Goal: Navigation & Orientation: Find specific page/section

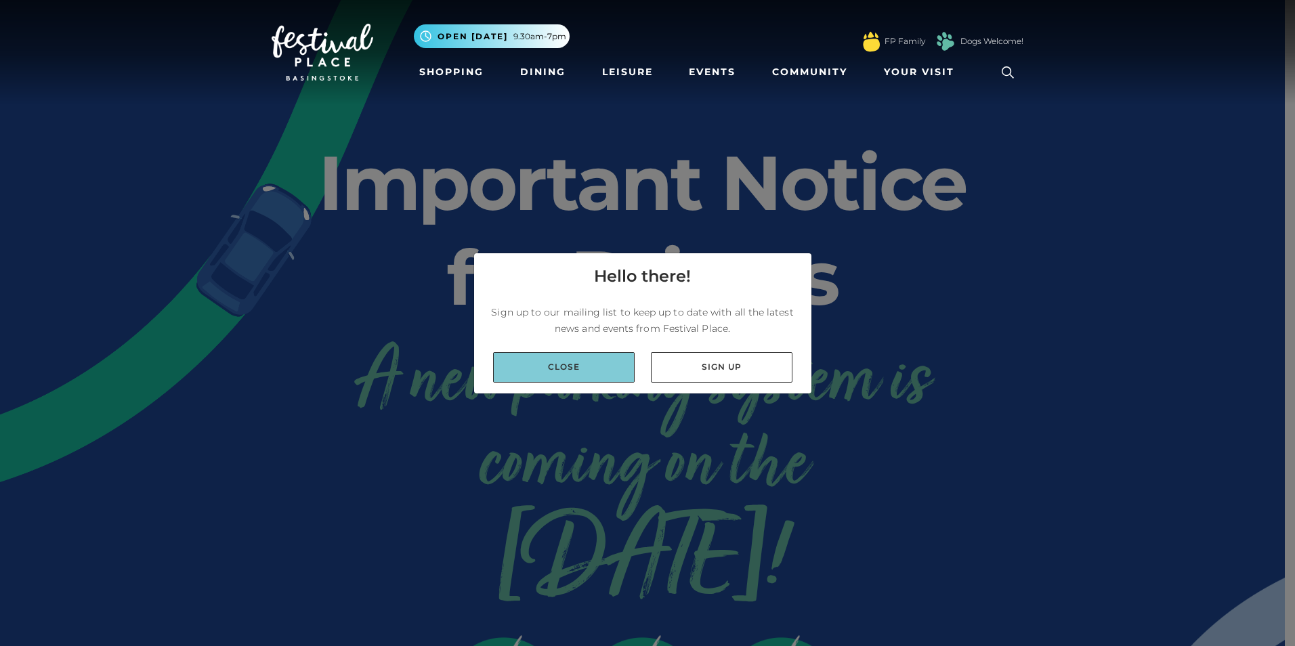
click at [611, 379] on link "Close" at bounding box center [564, 367] width 142 height 30
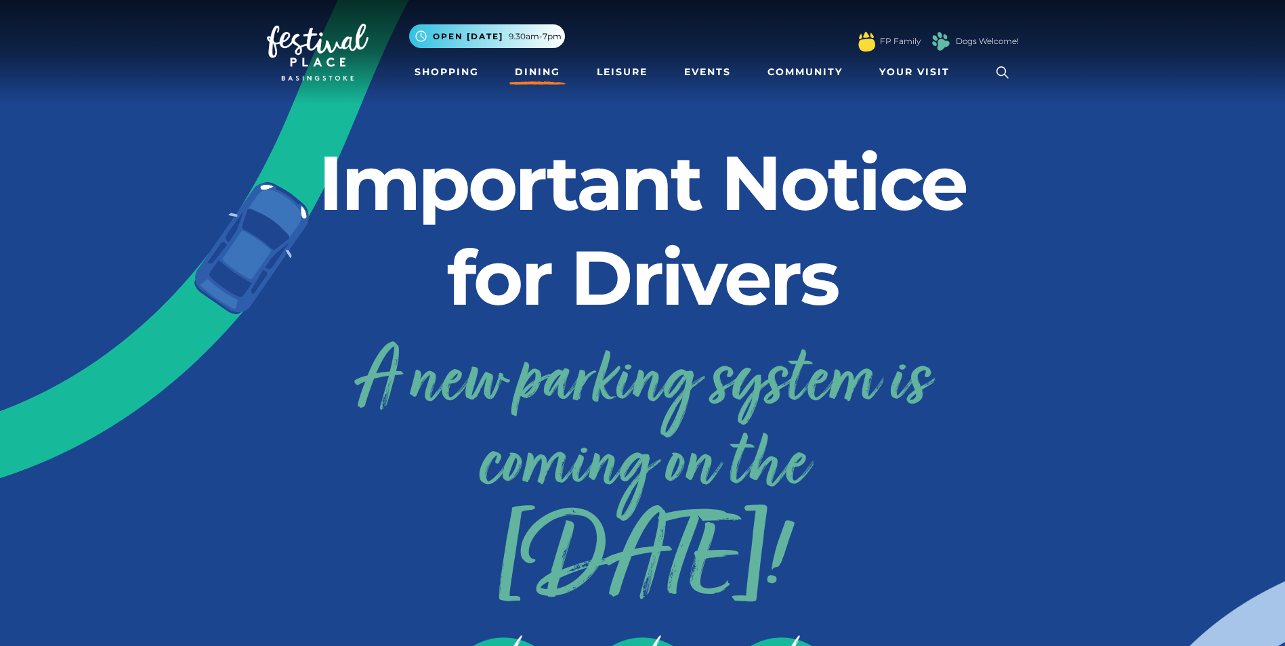
click at [536, 73] on link "Dining" at bounding box center [537, 72] width 56 height 25
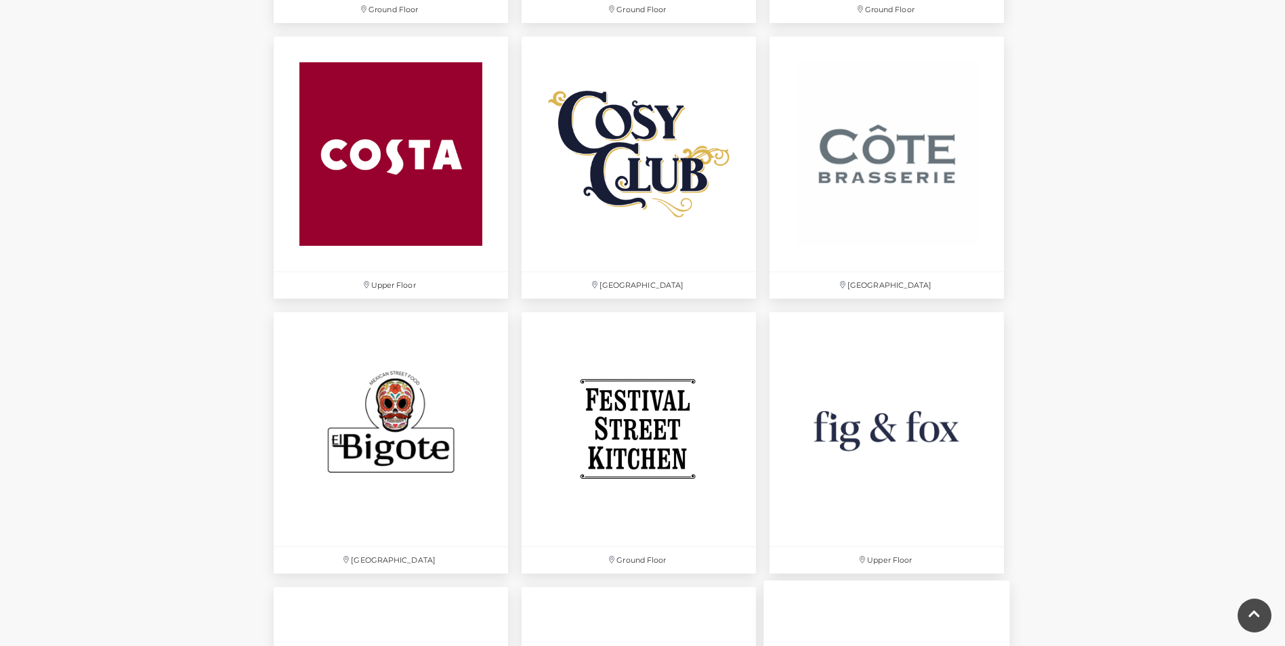
scroll to position [1422, 0]
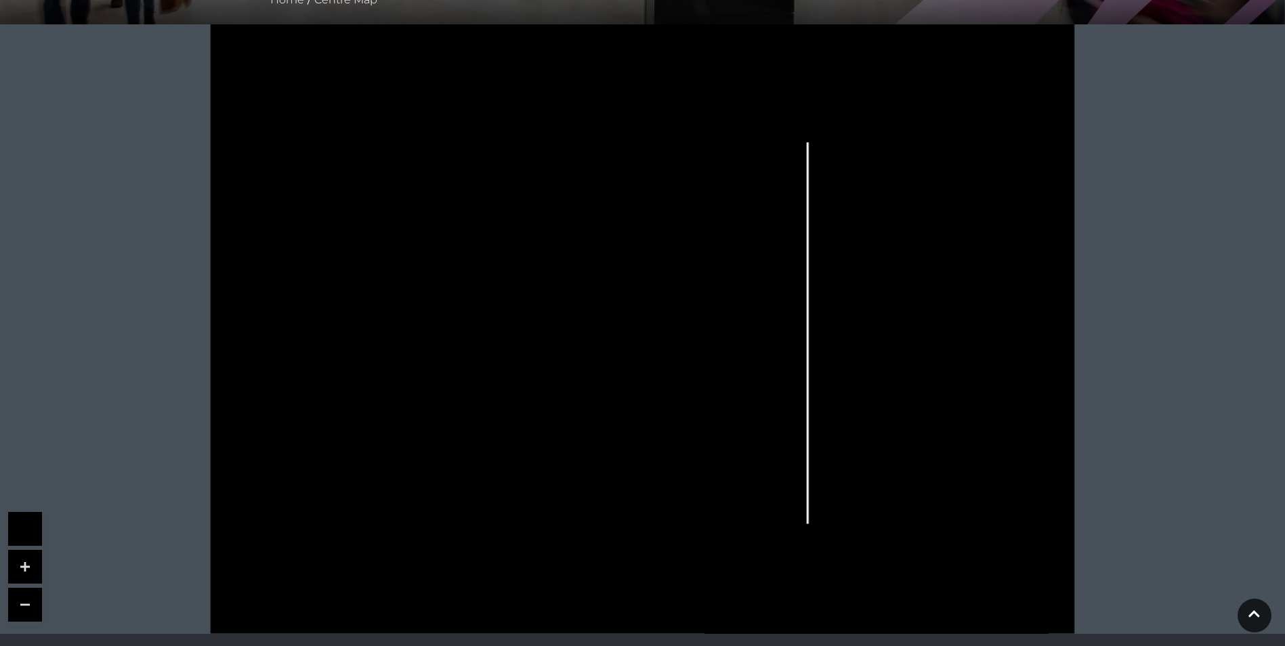
scroll to position [339, 0]
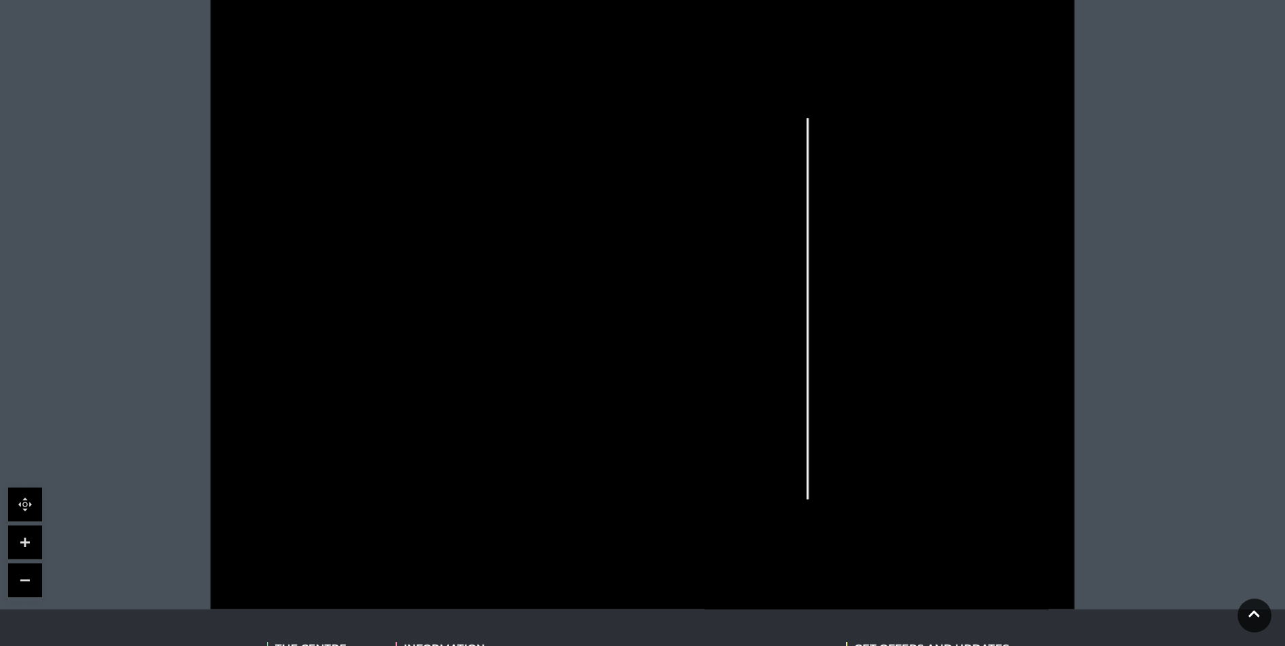
click at [26, 544] on link at bounding box center [25, 542] width 34 height 34
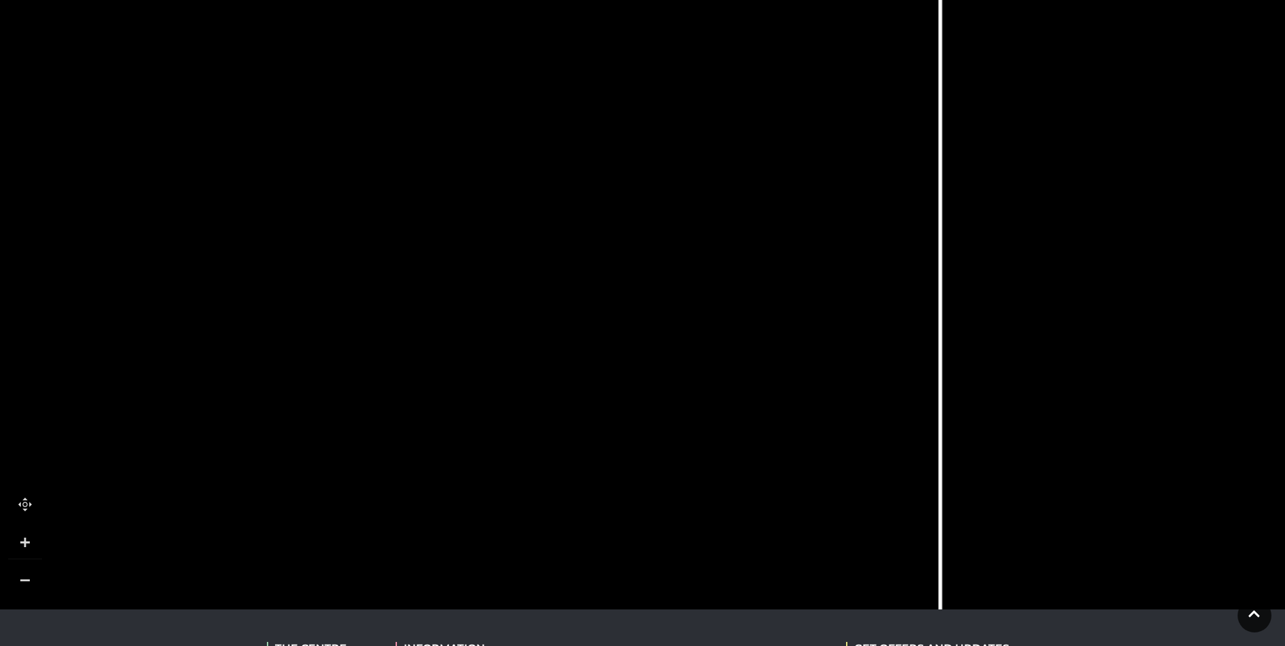
click at [26, 544] on link at bounding box center [25, 542] width 34 height 34
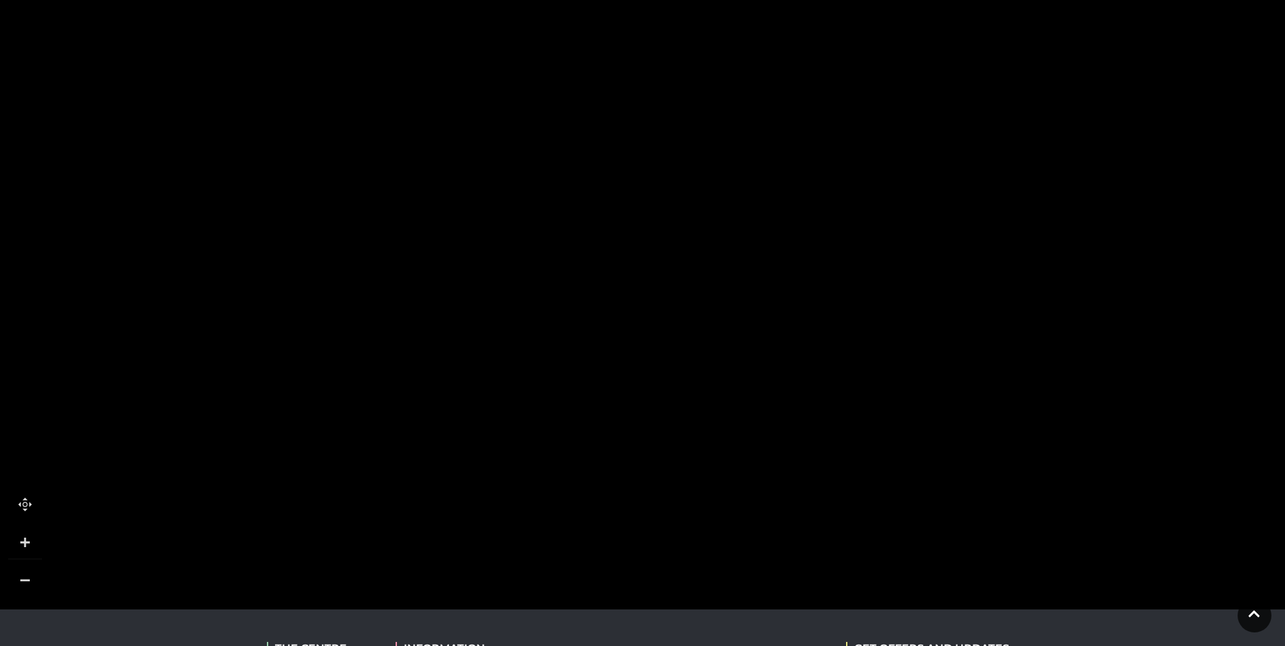
drag, startPoint x: 426, startPoint y: 303, endPoint x: 896, endPoint y: 639, distance: 577.7
click at [896, 639] on body "Skip to Navigation Skip to Content Toggle navigation .st5{fill:none;stroke:#FFF…" at bounding box center [642, 282] width 1285 height 1243
drag, startPoint x: 265, startPoint y: 387, endPoint x: 508, endPoint y: 168, distance: 327.0
click at [505, 152] on rect at bounding box center [463, 123] width 124 height 282
drag, startPoint x: 511, startPoint y: 370, endPoint x: 492, endPoint y: 115, distance: 256.0
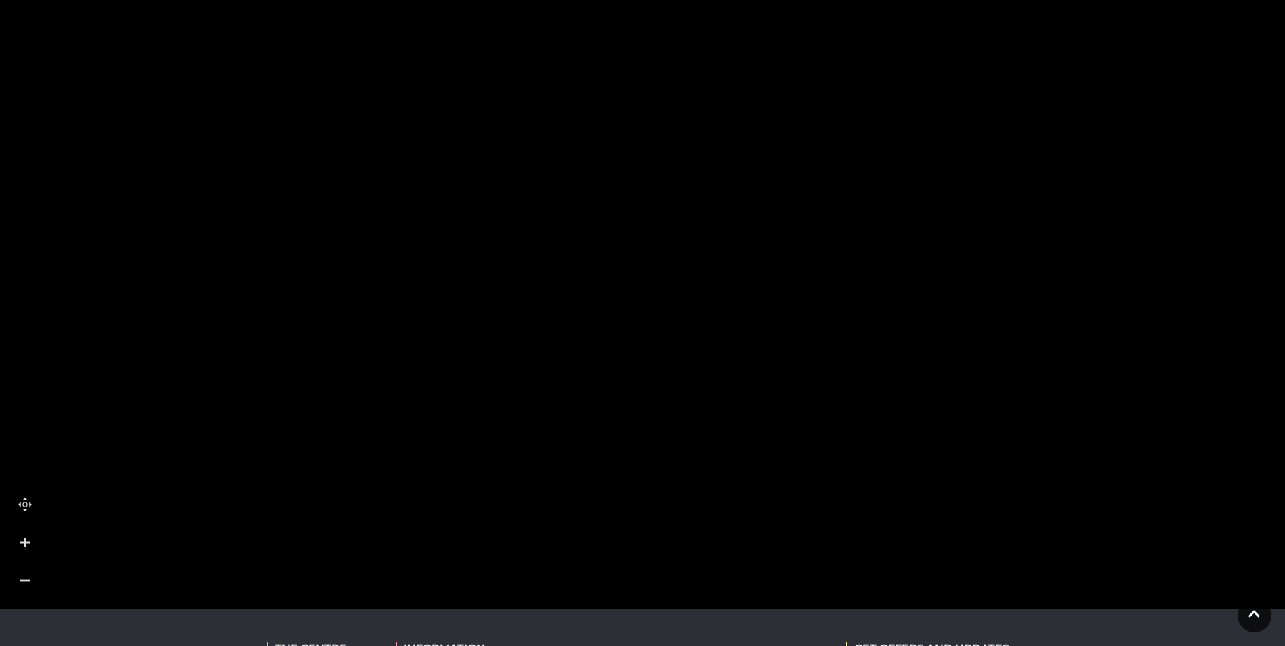
click at [498, 154] on g "Build-A-Bear Santander Baggage World Cards Direct Holland & Barrett Trespass Cl…" at bounding box center [1291, 352] width 2302 height 1536
drag, startPoint x: 530, startPoint y: 416, endPoint x: 506, endPoint y: 231, distance: 186.4
click at [513, 309] on rect at bounding box center [555, 392] width 85 height 166
drag, startPoint x: 649, startPoint y: 264, endPoint x: 364, endPoint y: 453, distance: 341.5
click at [364, 429] on rect at bounding box center [338, 414] width 109 height 29
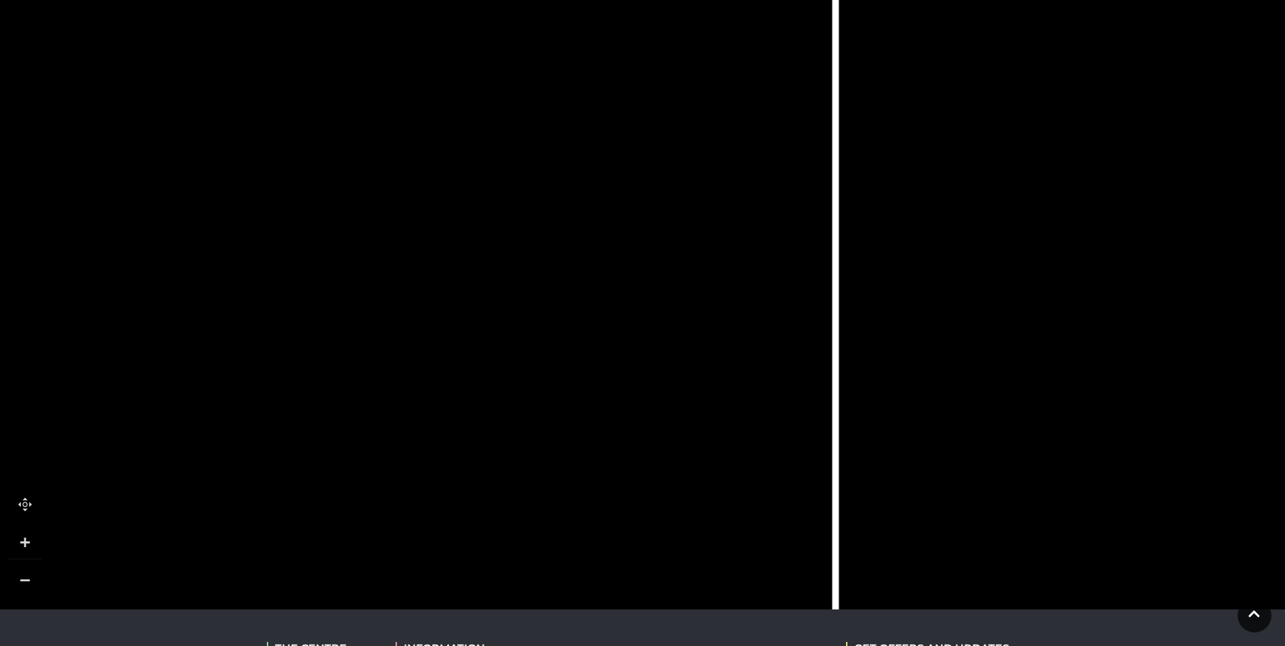
drag, startPoint x: 964, startPoint y: 252, endPoint x: 127, endPoint y: 178, distance: 840.2
click at [275, 178] on icon at bounding box center [516, 162] width 483 height 1077
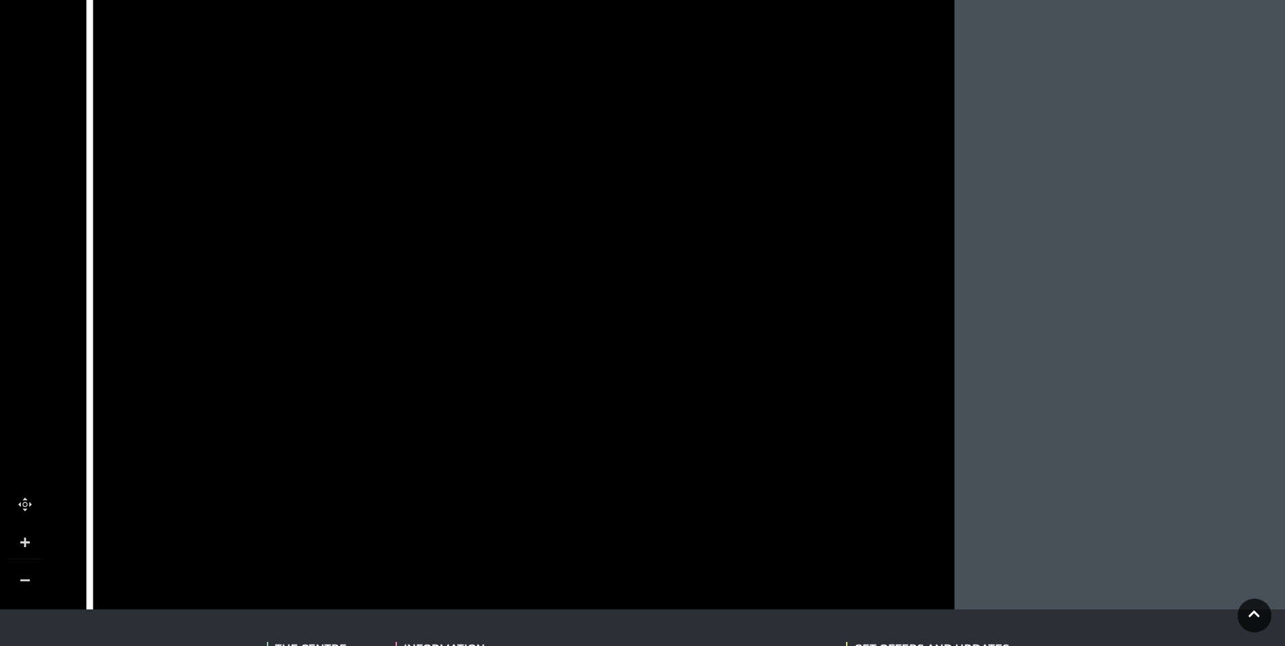
drag, startPoint x: 746, startPoint y: 354, endPoint x: 477, endPoint y: 573, distance: 347.1
click at [477, 573] on rect at bounding box center [492, 583] width 110 height 33
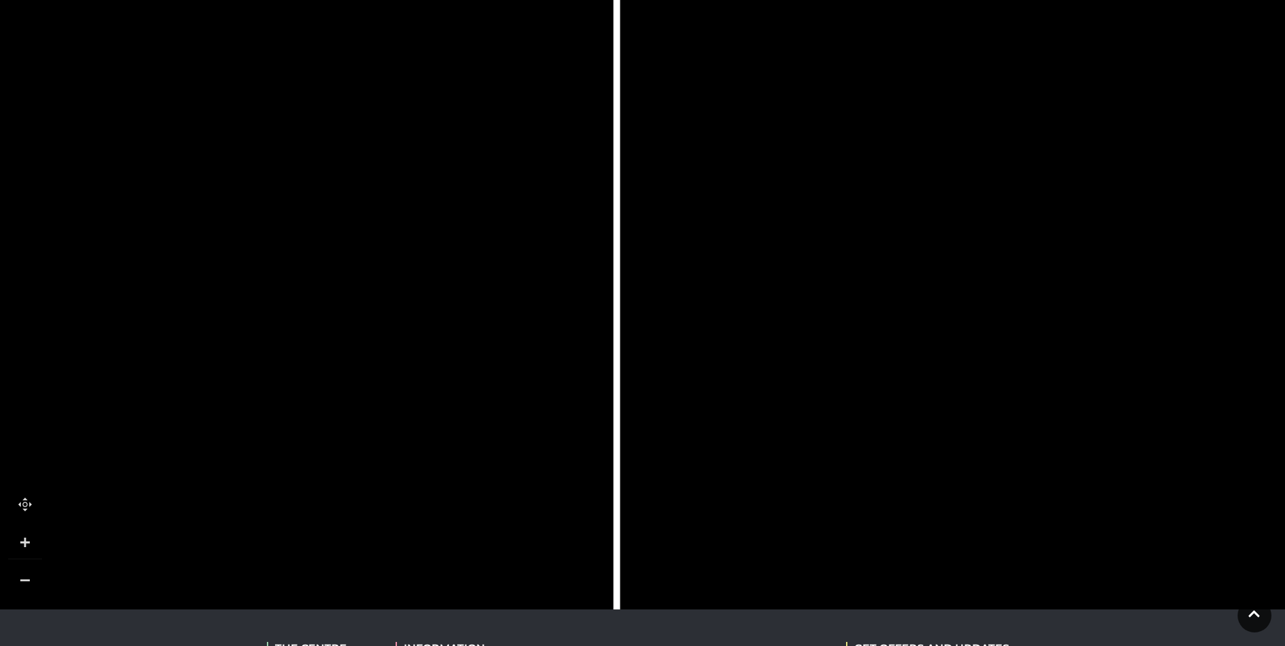
drag, startPoint x: 590, startPoint y: 477, endPoint x: 1285, endPoint y: 456, distance: 695.1
click at [1002, 427] on tspan "That Gallery" at bounding box center [1002, 427] width 0 height 0
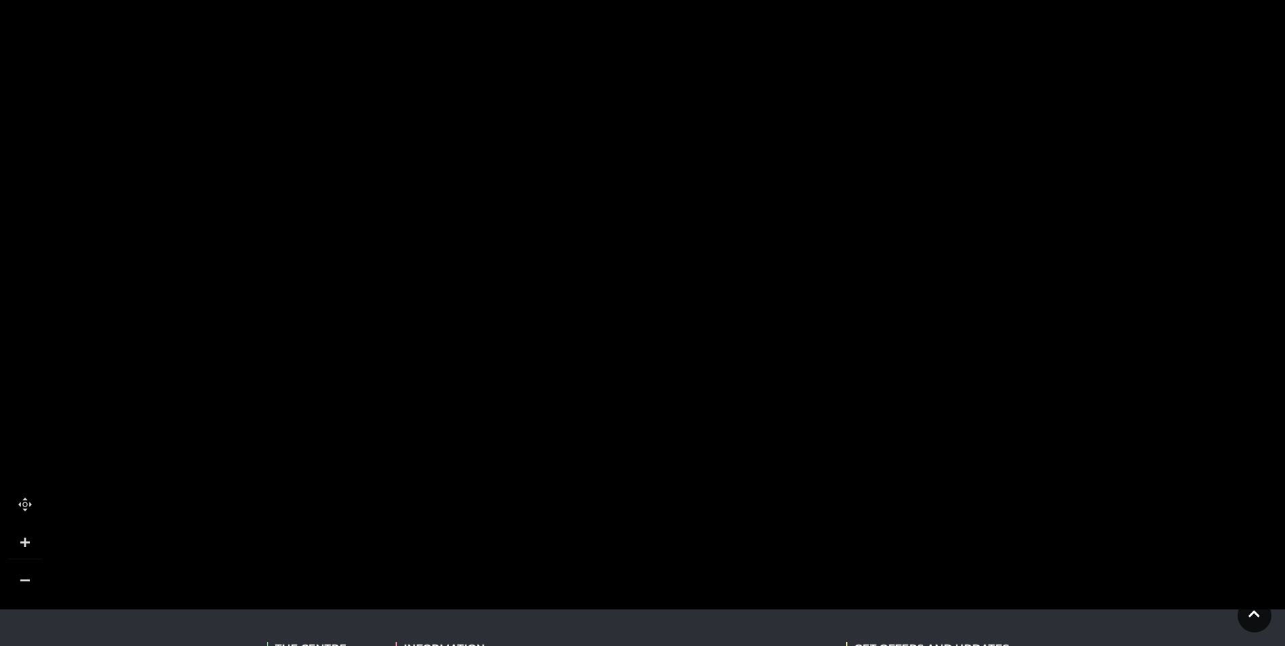
drag, startPoint x: 536, startPoint y: 369, endPoint x: 953, endPoint y: 93, distance: 500.0
click at [953, 95] on icon at bounding box center [767, 222] width 3511 height 1975
drag, startPoint x: 953, startPoint y: 489, endPoint x: 930, endPoint y: 378, distance: 113.4
click at [930, 378] on rect at bounding box center [936, 384] width 52 height 59
drag, startPoint x: 921, startPoint y: 441, endPoint x: 955, endPoint y: 511, distance: 78.1
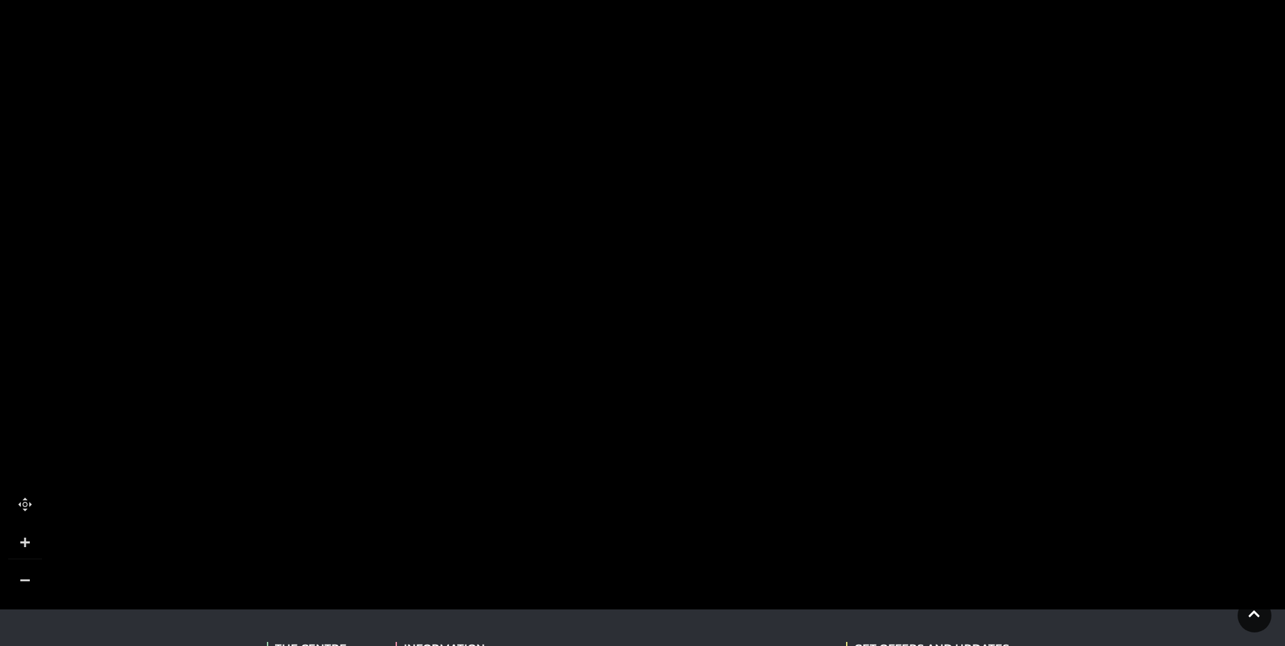
click at [955, 511] on icon at bounding box center [1016, 145] width 483 height 1077
drag, startPoint x: 305, startPoint y: 528, endPoint x: 729, endPoint y: 165, distance: 557.6
click at [729, 172] on rect at bounding box center [712, 195] width 160 height 60
drag, startPoint x: 396, startPoint y: 263, endPoint x: 442, endPoint y: 256, distance: 45.9
click at [442, 256] on rect at bounding box center [434, 237] width 60 height 91
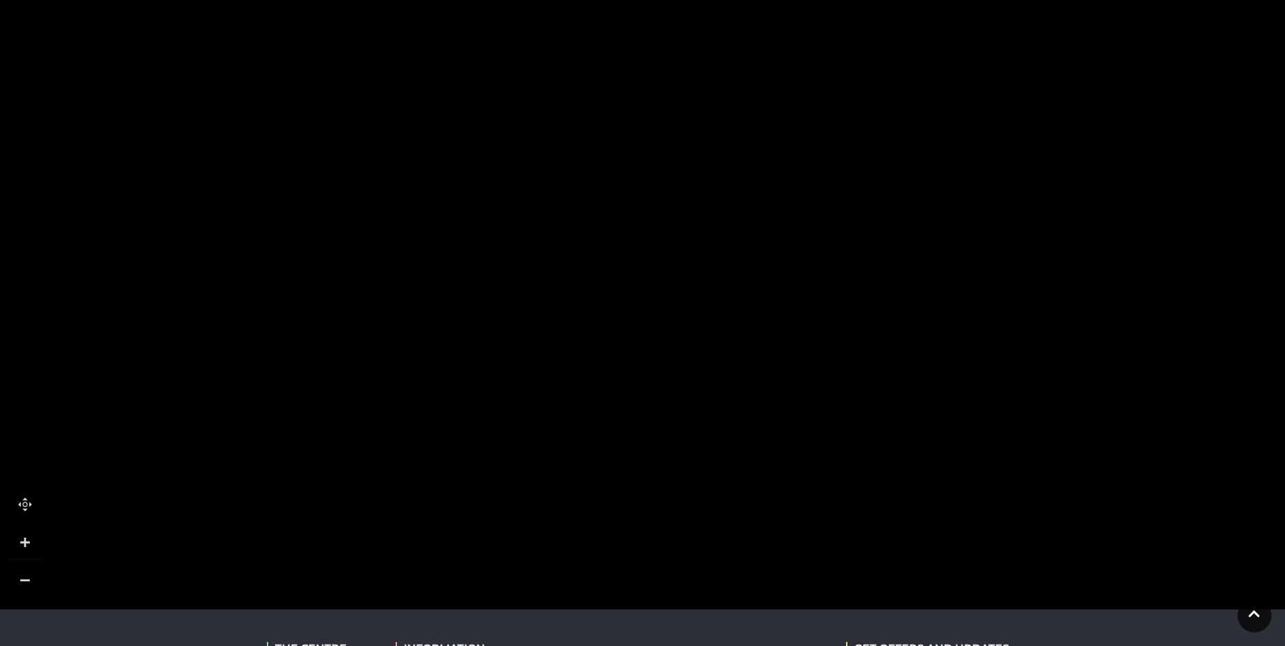
drag, startPoint x: 661, startPoint y: 351, endPoint x: 666, endPoint y: 398, distance: 46.3
drag, startPoint x: 670, startPoint y: 278, endPoint x: 723, endPoint y: 637, distance: 363.3
click at [723, 637] on body "Skip to Navigation Skip to Content Toggle navigation .st5{fill:none;stroke:#FFF…" at bounding box center [642, 282] width 1285 height 1243
drag, startPoint x: 643, startPoint y: 366, endPoint x: 615, endPoint y: 493, distance: 130.4
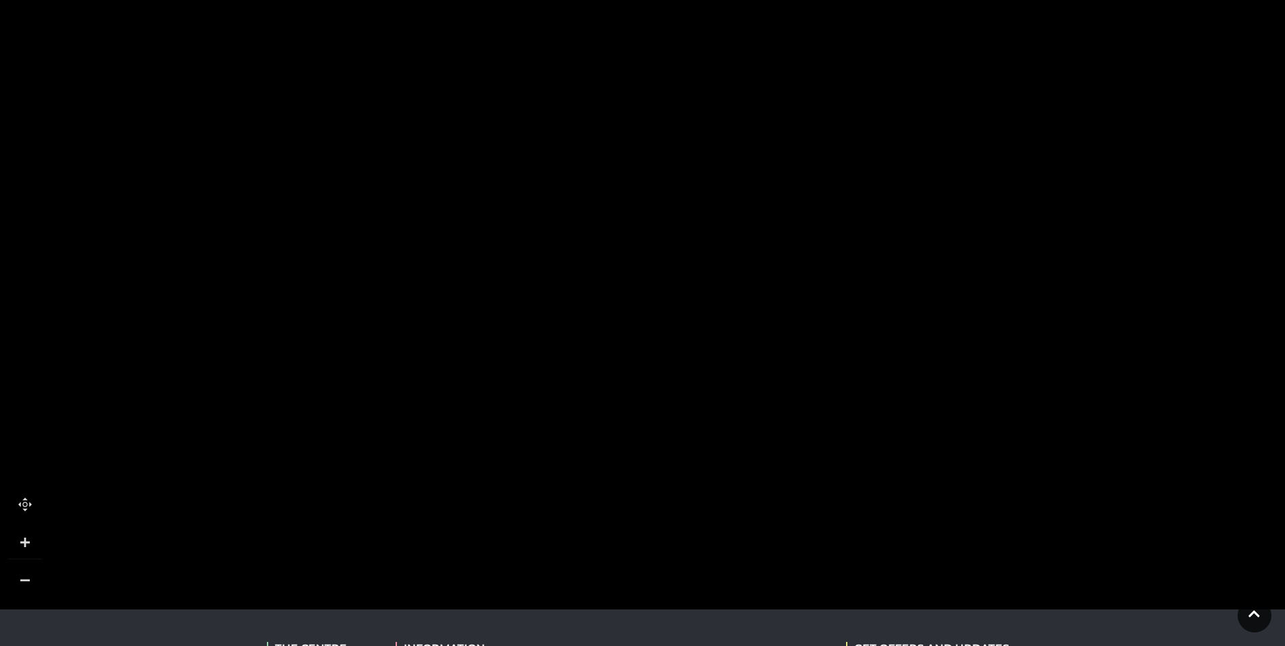
click at [615, 492] on polygon at bounding box center [739, 432] width 1195 height 1384
drag, startPoint x: 517, startPoint y: 120, endPoint x: 542, endPoint y: 377, distance: 257.8
click at [542, 377] on rect at bounding box center [481, 303] width 124 height 282
drag, startPoint x: 535, startPoint y: 230, endPoint x: 525, endPoint y: 323, distance: 93.3
click at [525, 323] on rect at bounding box center [470, 387] width 124 height 282
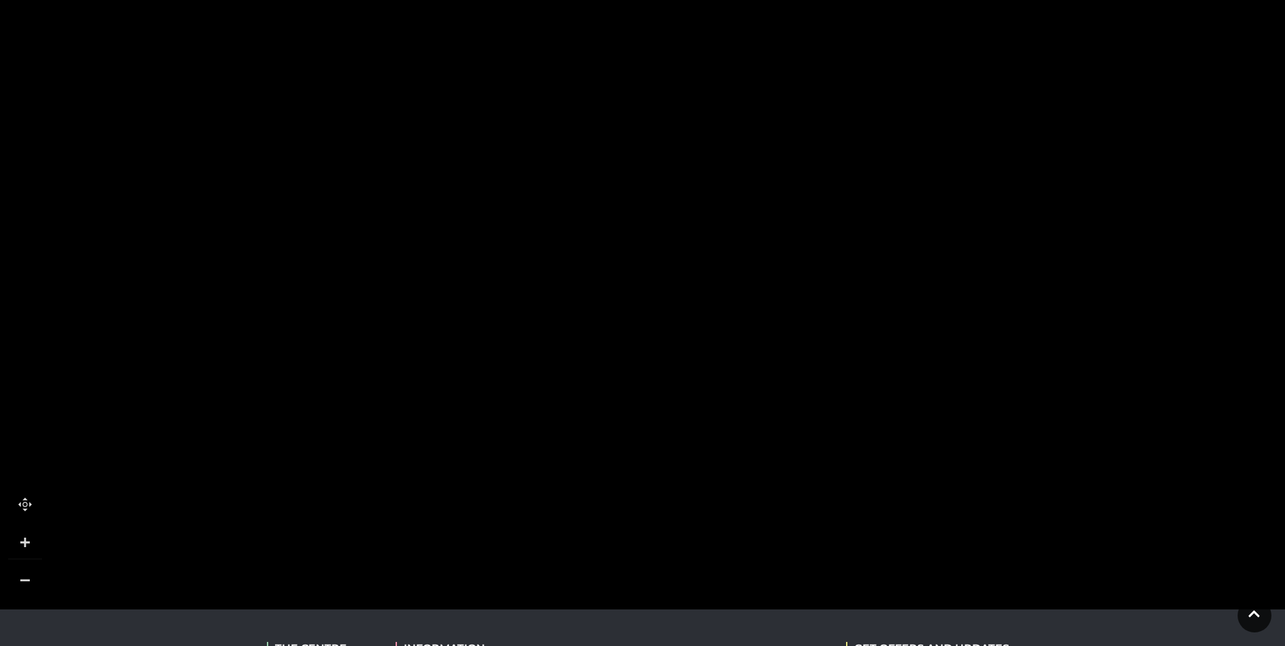
drag, startPoint x: 463, startPoint y: 445, endPoint x: 390, endPoint y: 108, distance: 345.1
click at [391, 110] on rect at bounding box center [401, 58] width 124 height 282
drag, startPoint x: 1091, startPoint y: 347, endPoint x: 758, endPoint y: -50, distance: 518.2
click at [758, 0] on html "Skip to Navigation Skip to Content Toggle navigation .st5{fill:none;stroke:#FFF…" at bounding box center [642, 282] width 1285 height 1243
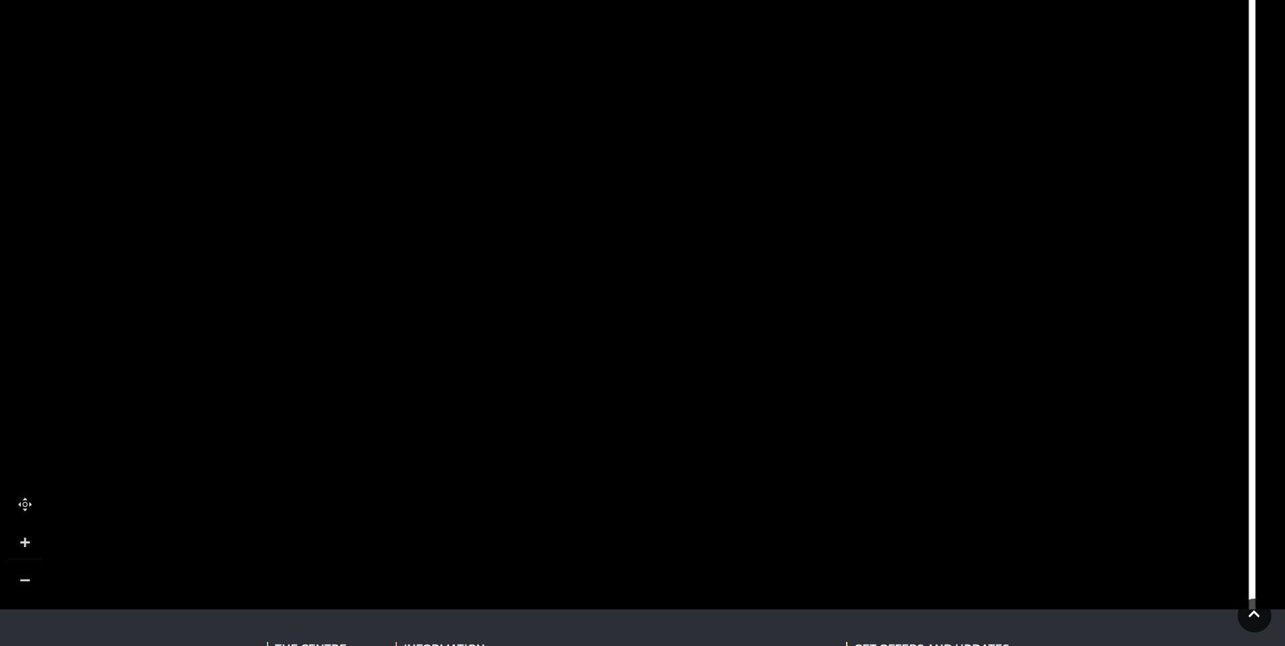
drag, startPoint x: 1018, startPoint y: 371, endPoint x: 760, endPoint y: 498, distance: 287.4
click at [760, 498] on icon at bounding box center [932, 218] width 483 height 1077
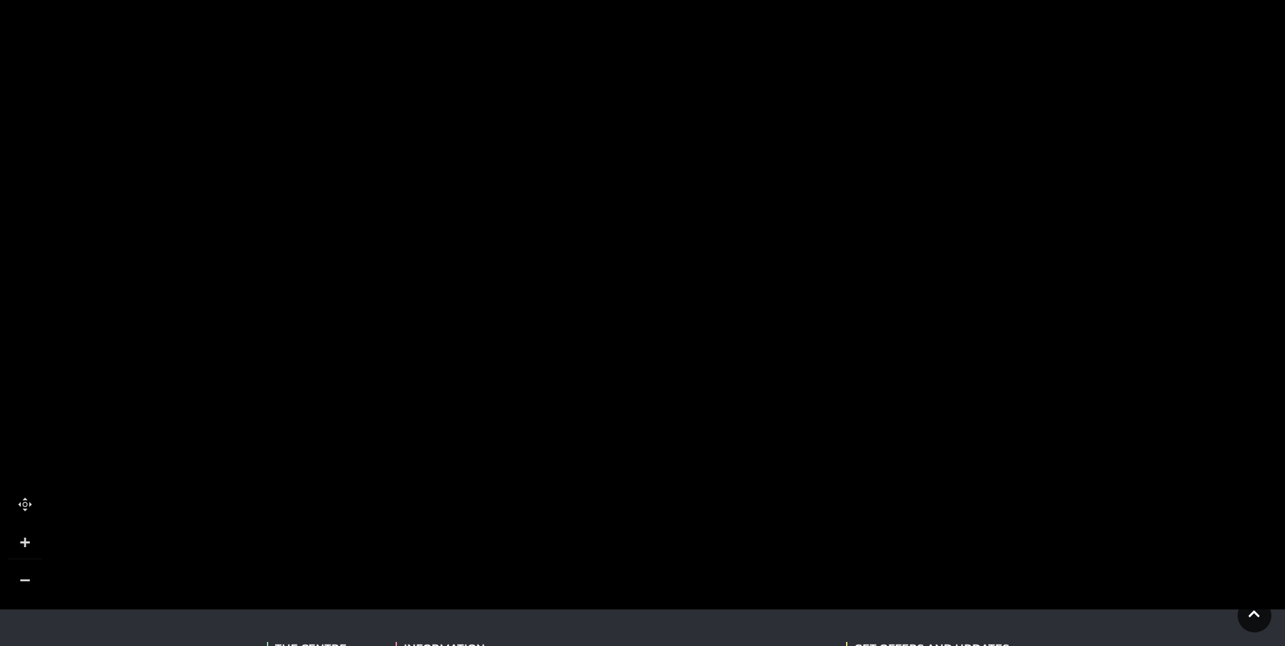
drag, startPoint x: 811, startPoint y: 414, endPoint x: 1111, endPoint y: 624, distance: 366.5
click at [1111, 624] on body "Skip to Navigation Skip to Content Toggle navigation .st5{fill:none;stroke:#FFF…" at bounding box center [642, 282] width 1285 height 1243
drag, startPoint x: 442, startPoint y: 245, endPoint x: 646, endPoint y: 228, distance: 205.3
click at [648, 234] on rect at bounding box center [662, 237] width 31 height 110
drag, startPoint x: 447, startPoint y: 351, endPoint x: 433, endPoint y: 139, distance: 212.4
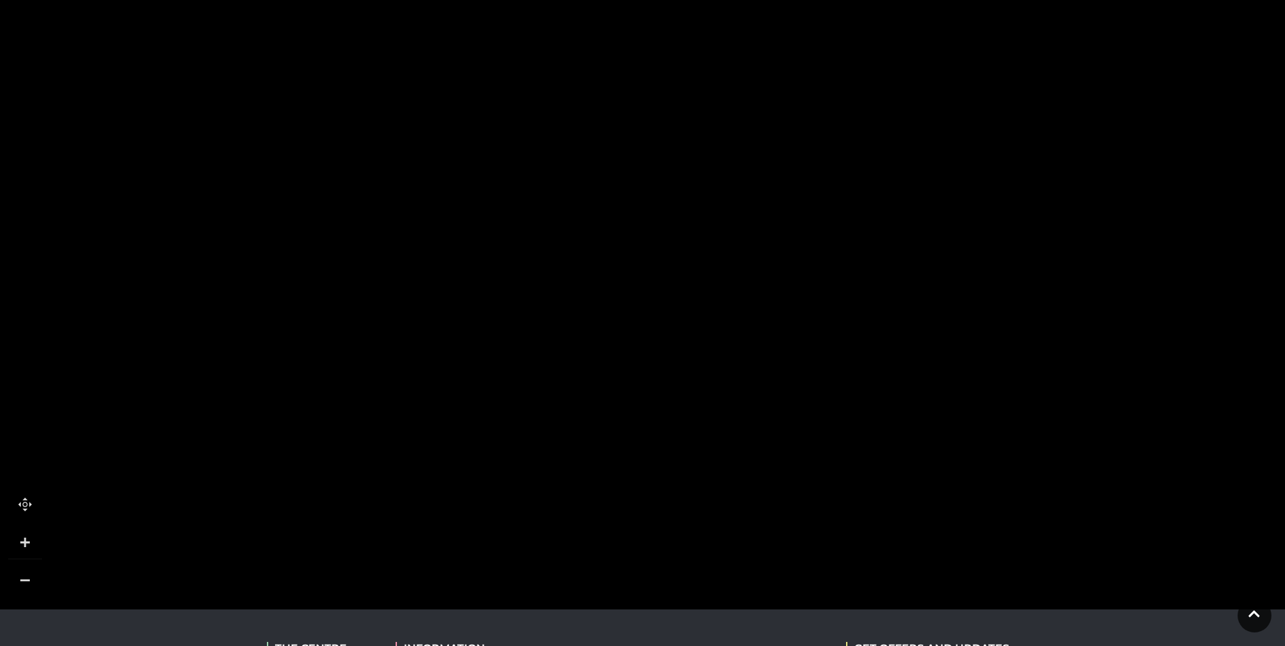
click at [448, 177] on rect at bounding box center [410, 247] width 124 height 282
drag, startPoint x: 452, startPoint y: 366, endPoint x: 478, endPoint y: 163, distance: 204.1
click at [478, 177] on rect at bounding box center [481, 192] width 42 height 31
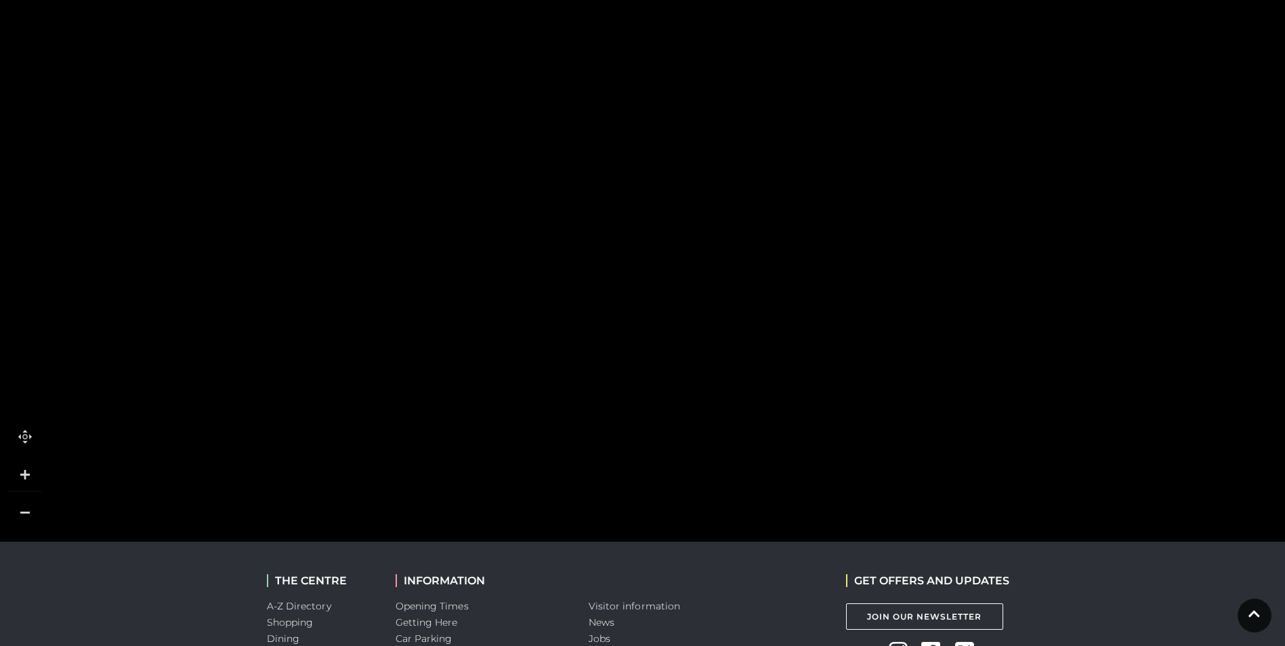
scroll to position [474, 0]
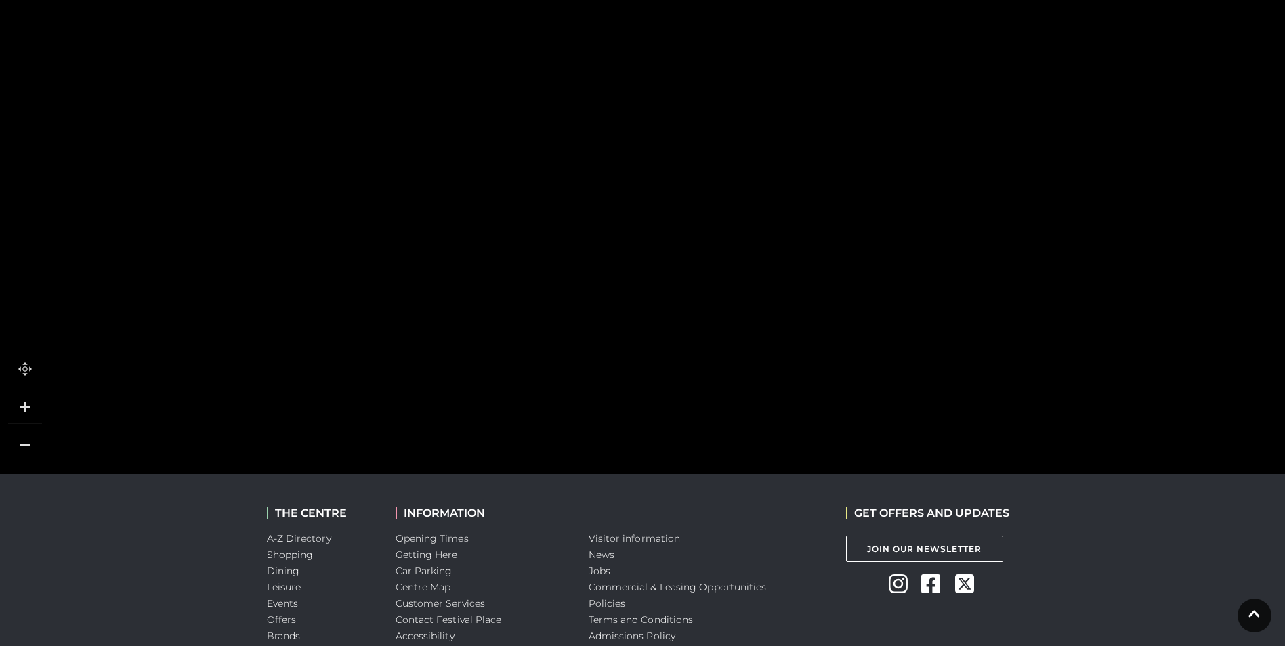
drag, startPoint x: 342, startPoint y: 332, endPoint x: 358, endPoint y: 500, distance: 168.0
click at [358, 500] on body "Skip to Navigation Skip to Content Toggle navigation .st5{fill:none;stroke:#FFF…" at bounding box center [642, 147] width 1285 height 1243
drag, startPoint x: 608, startPoint y: 98, endPoint x: 620, endPoint y: 301, distance: 203.5
click at [618, 317] on polygon at bounding box center [733, 417] width 1195 height 1384
drag, startPoint x: 615, startPoint y: 156, endPoint x: 622, endPoint y: 391, distance: 235.1
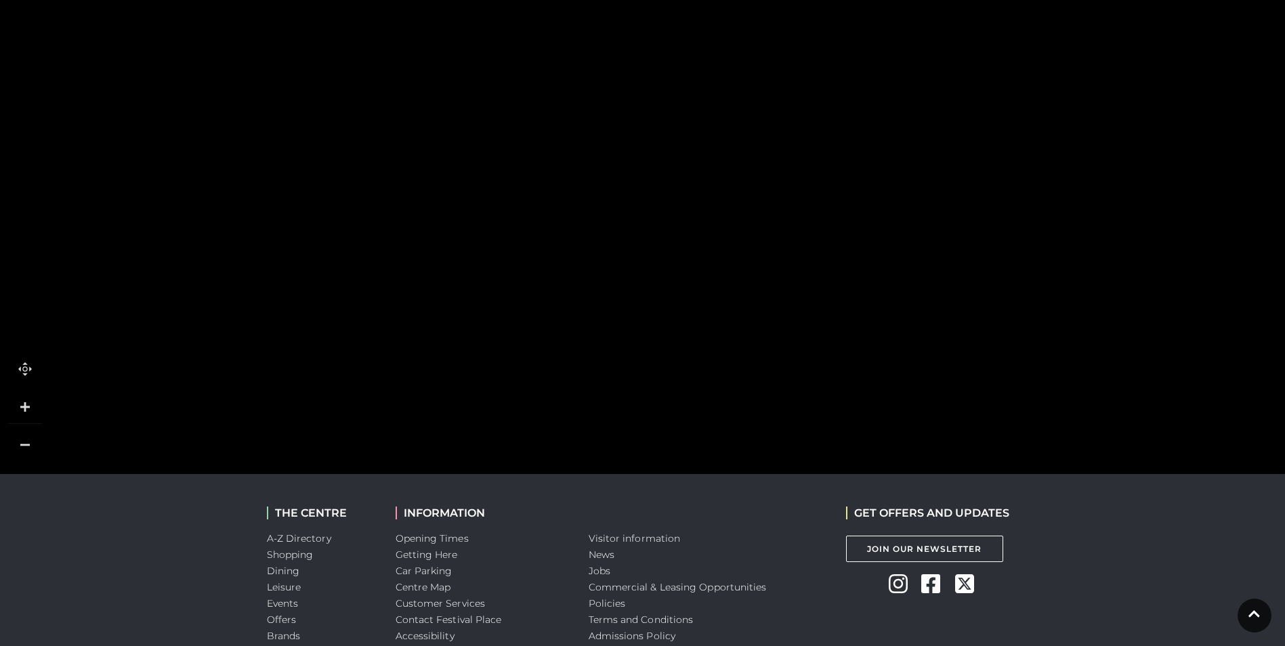
click at [622, 391] on polygon at bounding box center [744, 645] width 1195 height 1384
drag, startPoint x: 591, startPoint y: 193, endPoint x: 591, endPoint y: 90, distance: 102.9
drag, startPoint x: 608, startPoint y: 400, endPoint x: 527, endPoint y: 165, distance: 248.0
click at [530, 169] on polygon at bounding box center [682, 480] width 1195 height 1384
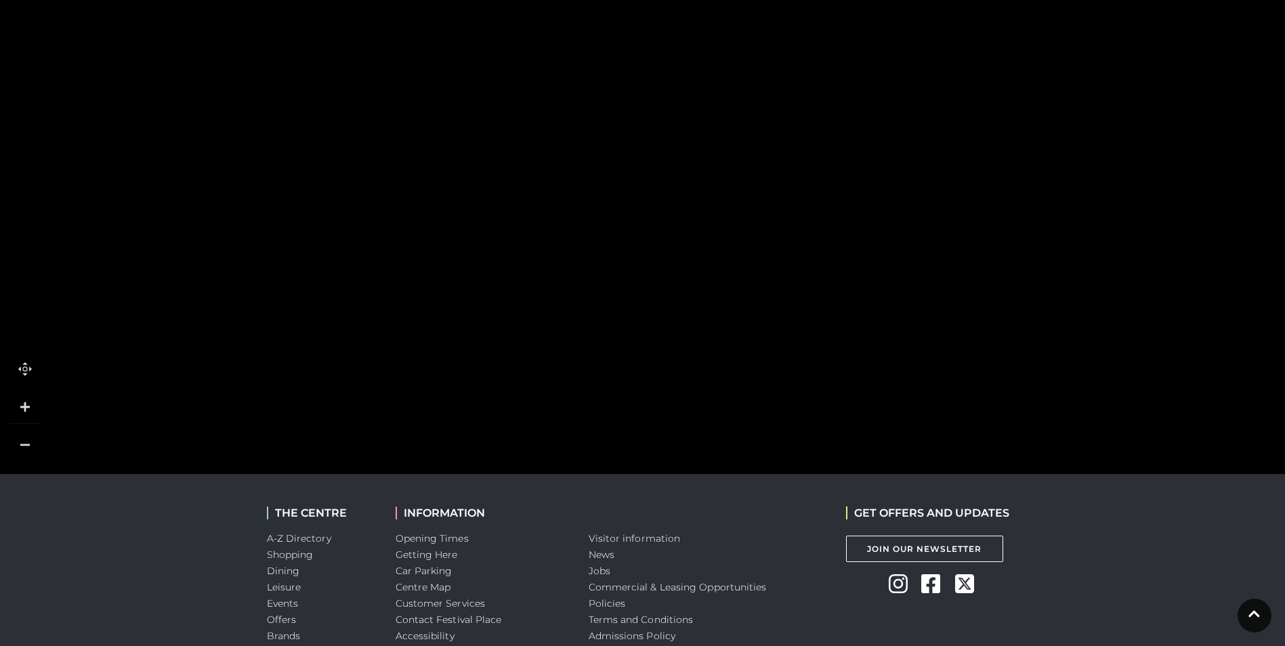
drag, startPoint x: 517, startPoint y: 392, endPoint x: 505, endPoint y: 9, distance: 382.8
click at [513, 49] on polygon at bounding box center [657, 362] width 1195 height 1384
drag, startPoint x: 299, startPoint y: 314, endPoint x: 398, endPoint y: 349, distance: 105.0
click at [398, 349] on rect at bounding box center [421, 344] width 60 height 91
drag, startPoint x: 343, startPoint y: 201, endPoint x: 352, endPoint y: 257, distance: 56.3
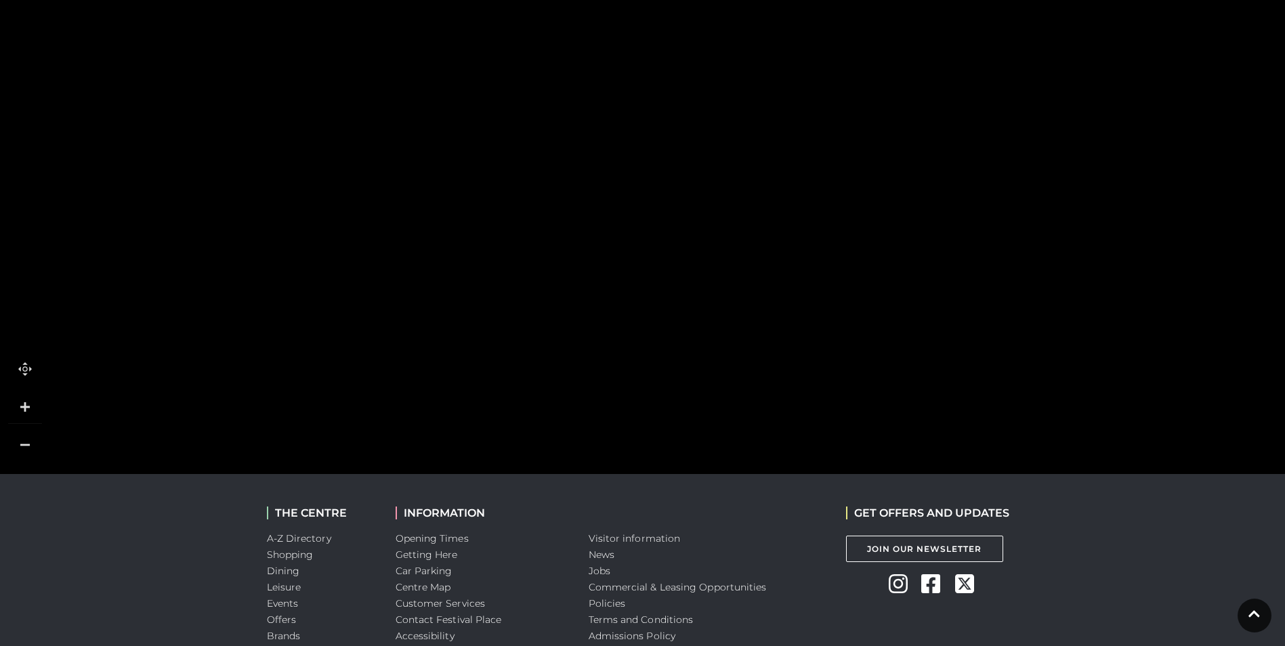
click at [352, 257] on polygon at bounding box center [734, 36] width 1195 height 1384
drag, startPoint x: 364, startPoint y: 359, endPoint x: 396, endPoint y: 471, distance: 116.8
click at [396, 471] on polygon at bounding box center [766, 149] width 1195 height 1384
drag, startPoint x: 650, startPoint y: 259, endPoint x: 658, endPoint y: 87, distance: 172.2
click at [658, 87] on rect at bounding box center [610, 68] width 107 height 70
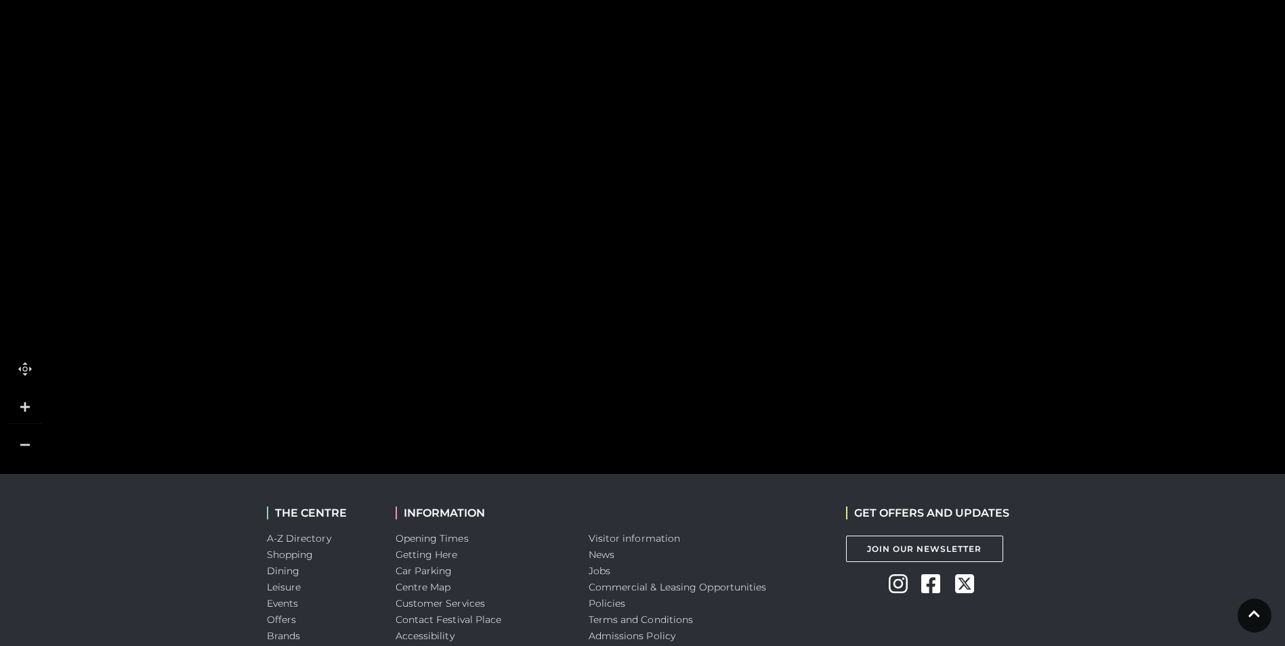
drag, startPoint x: 585, startPoint y: 215, endPoint x: 587, endPoint y: 374, distance: 159.2
click at [597, 410] on rect at bounding box center [620, 417] width 107 height 70
drag, startPoint x: 603, startPoint y: 127, endPoint x: 574, endPoint y: 516, distance: 390.5
click at [574, 516] on body "Skip to Navigation Skip to Content Toggle navigation .st5{fill:none;stroke:#FFF…" at bounding box center [642, 147] width 1285 height 1243
drag, startPoint x: 587, startPoint y: 233, endPoint x: 530, endPoint y: 58, distance: 184.0
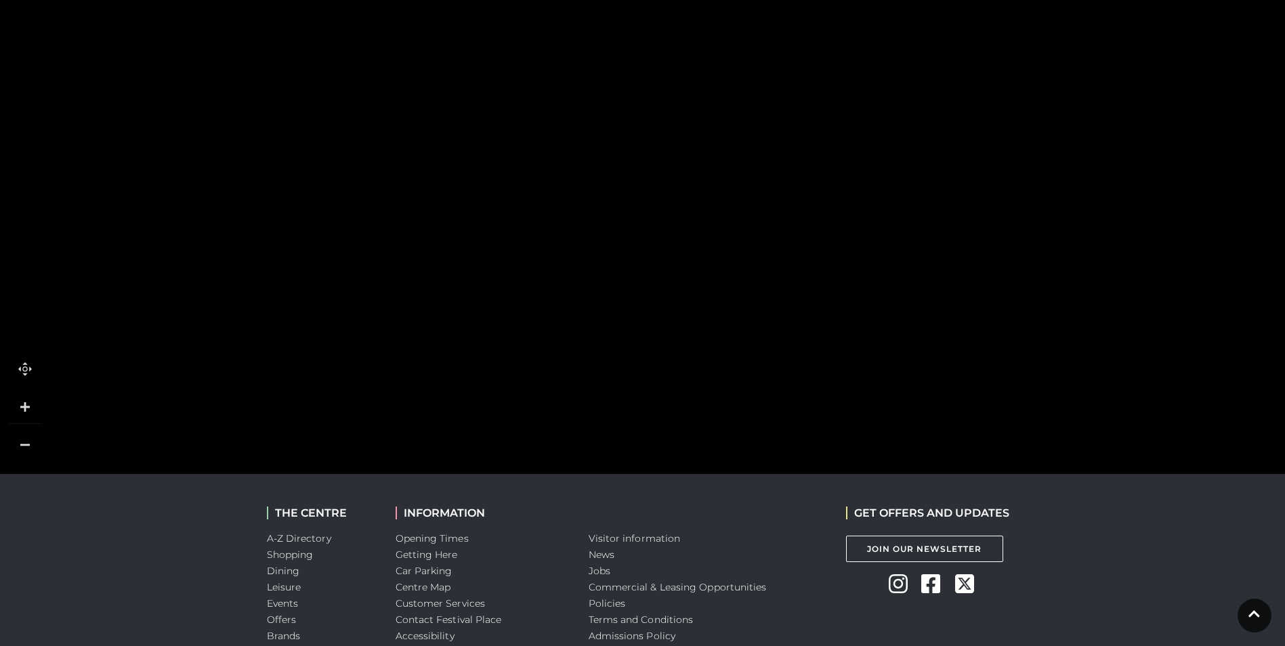
click at [534, 73] on polygon at bounding box center [697, 622] width 1195 height 1384
drag, startPoint x: 474, startPoint y: 53, endPoint x: 483, endPoint y: 142, distance: 89.1
click at [483, 142] on rect at bounding box center [428, 114] width 124 height 282
drag, startPoint x: 823, startPoint y: 331, endPoint x: 765, endPoint y: 494, distance: 173.1
click at [765, 494] on body "Skip to Navigation Skip to Content Toggle navigation .st5{fill:none;stroke:#FFF…" at bounding box center [642, 147] width 1285 height 1243
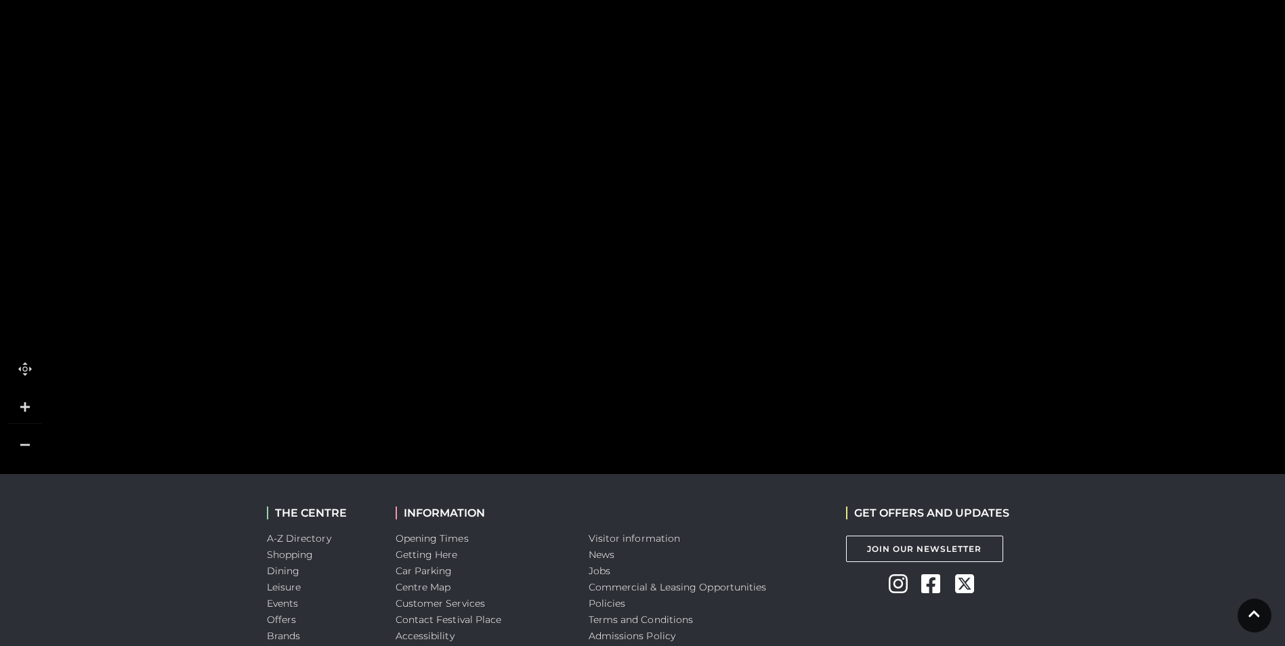
drag, startPoint x: 670, startPoint y: 221, endPoint x: 687, endPoint y: 389, distance: 169.4
click at [687, 356] on icon at bounding box center [675, 339] width 42 height 33
click at [573, 252] on rect at bounding box center [599, 246] width 121 height 70
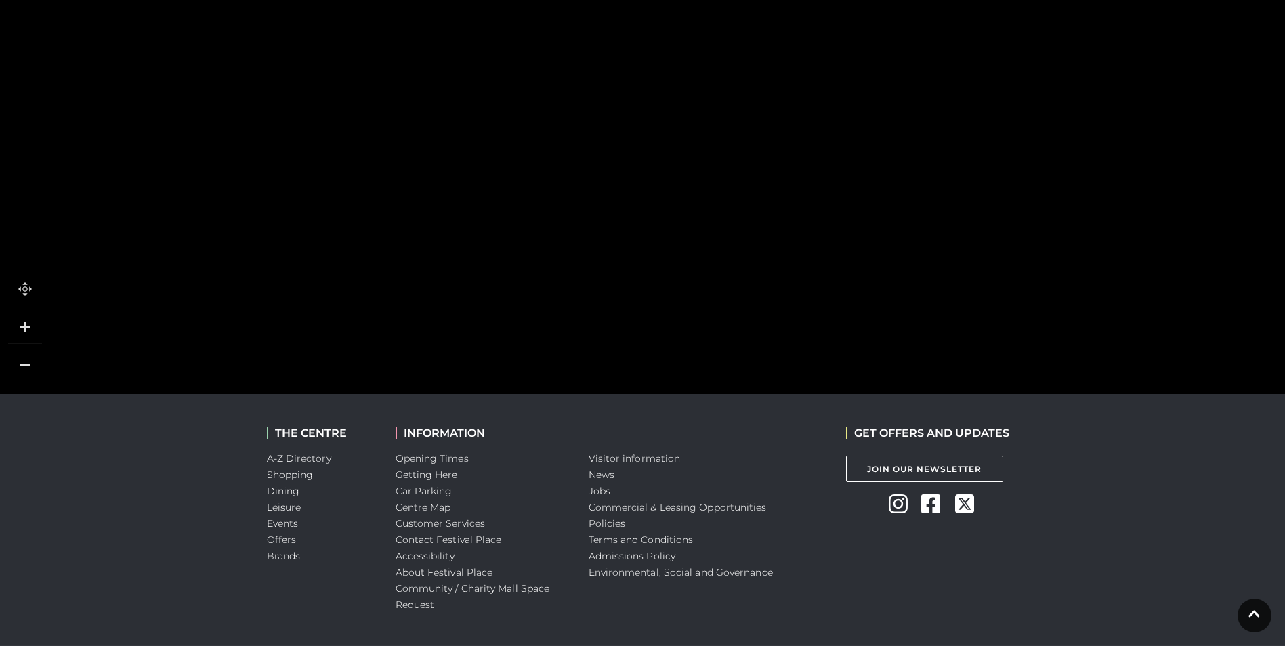
scroll to position [530, 0]
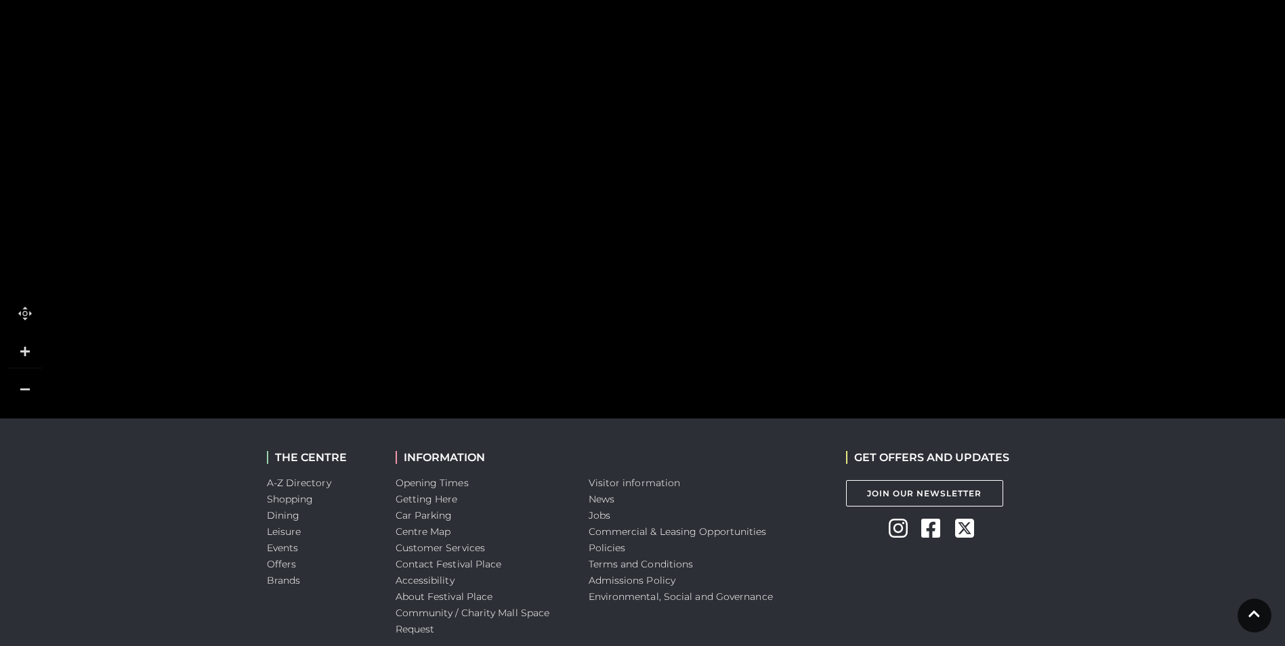
drag, startPoint x: 712, startPoint y: 234, endPoint x: 518, endPoint y: 0, distance: 304.4
click at [529, 13] on icon at bounding box center [1060, 476] width 3511 height 1975
drag, startPoint x: 838, startPoint y: 197, endPoint x: 288, endPoint y: 3, distance: 583.2
drag, startPoint x: 584, startPoint y: 119, endPoint x: 505, endPoint y: -50, distance: 186.6
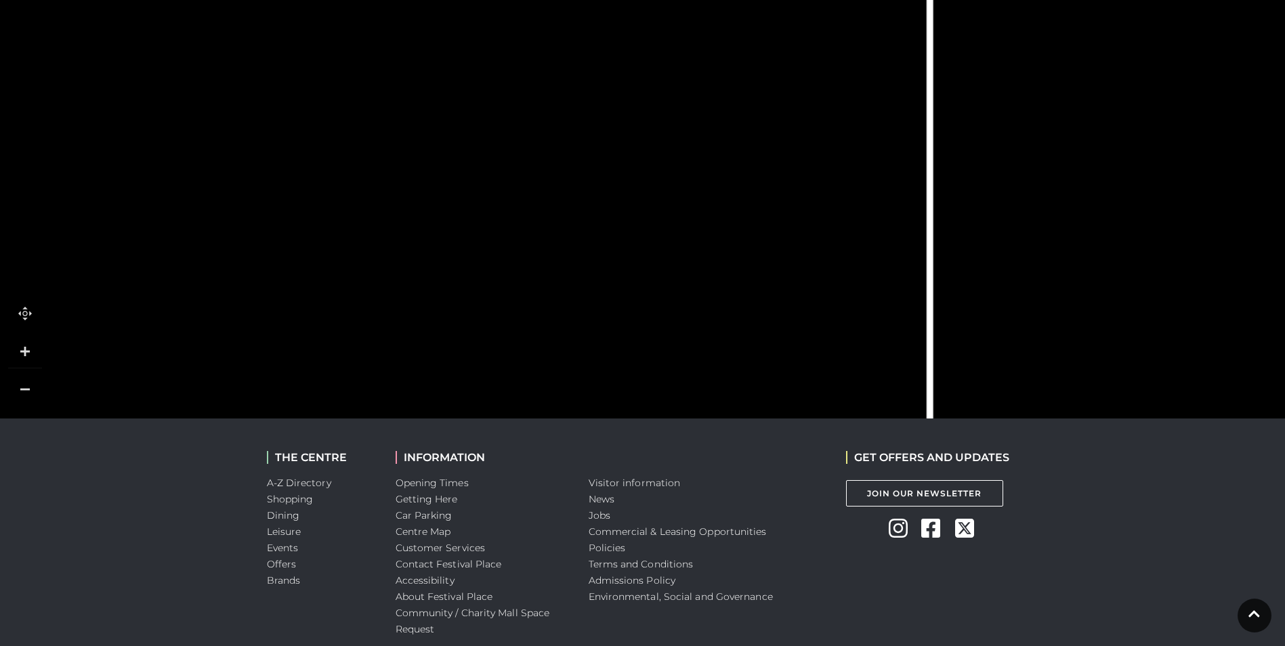
click at [505, 0] on html "Skip to Navigation Skip to Content Toggle navigation .st5{fill:none;stroke:#FFF…" at bounding box center [642, 91] width 1285 height 1243
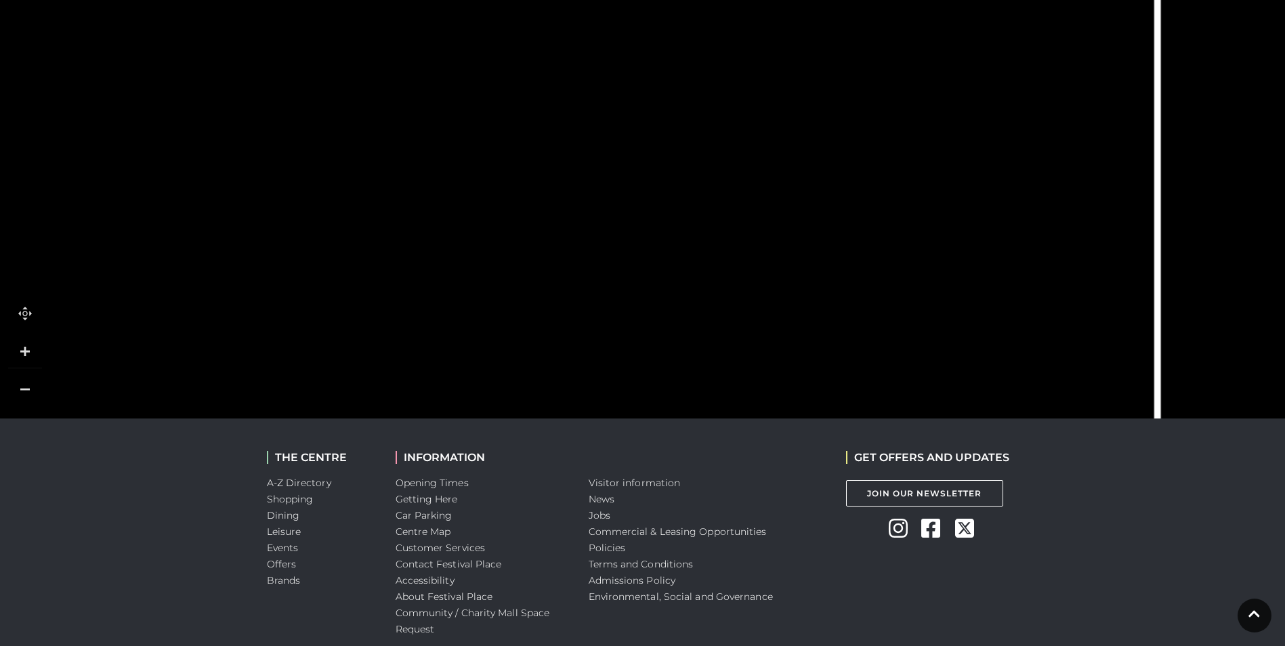
drag, startPoint x: 654, startPoint y: 326, endPoint x: 884, endPoint y: 251, distance: 241.8
click at [884, 251] on icon at bounding box center [838, 68] width 483 height 1077
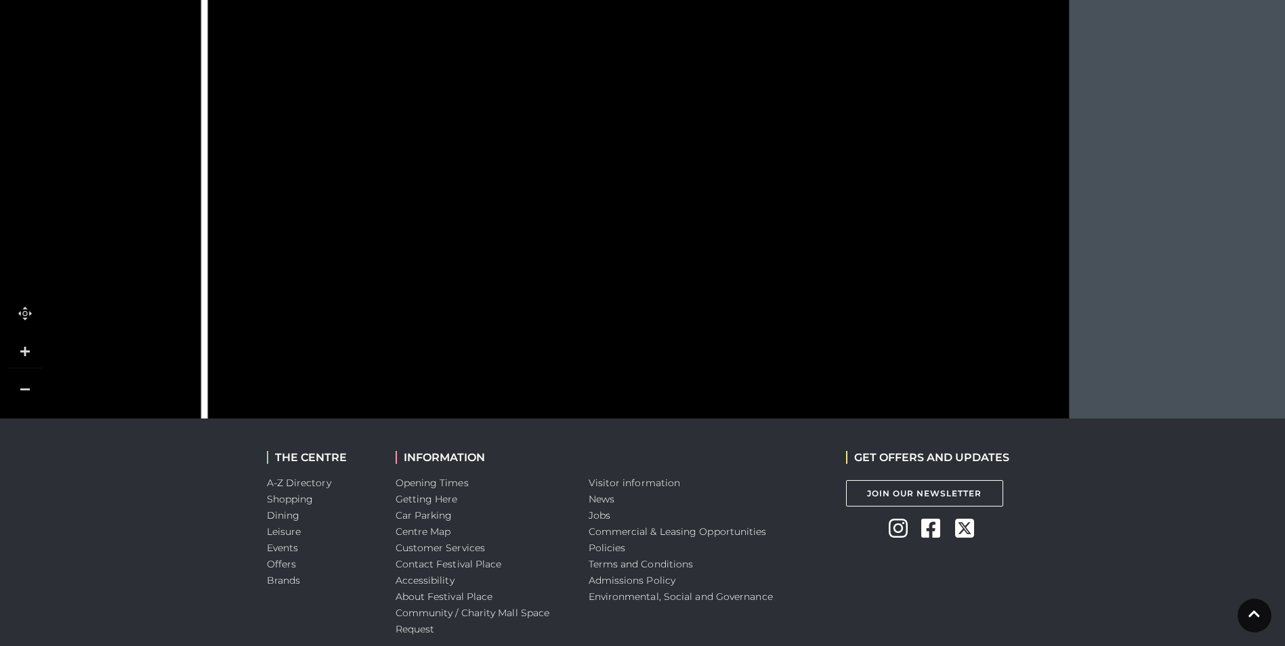
drag, startPoint x: 905, startPoint y: 262, endPoint x: 14, endPoint y: 179, distance: 894.4
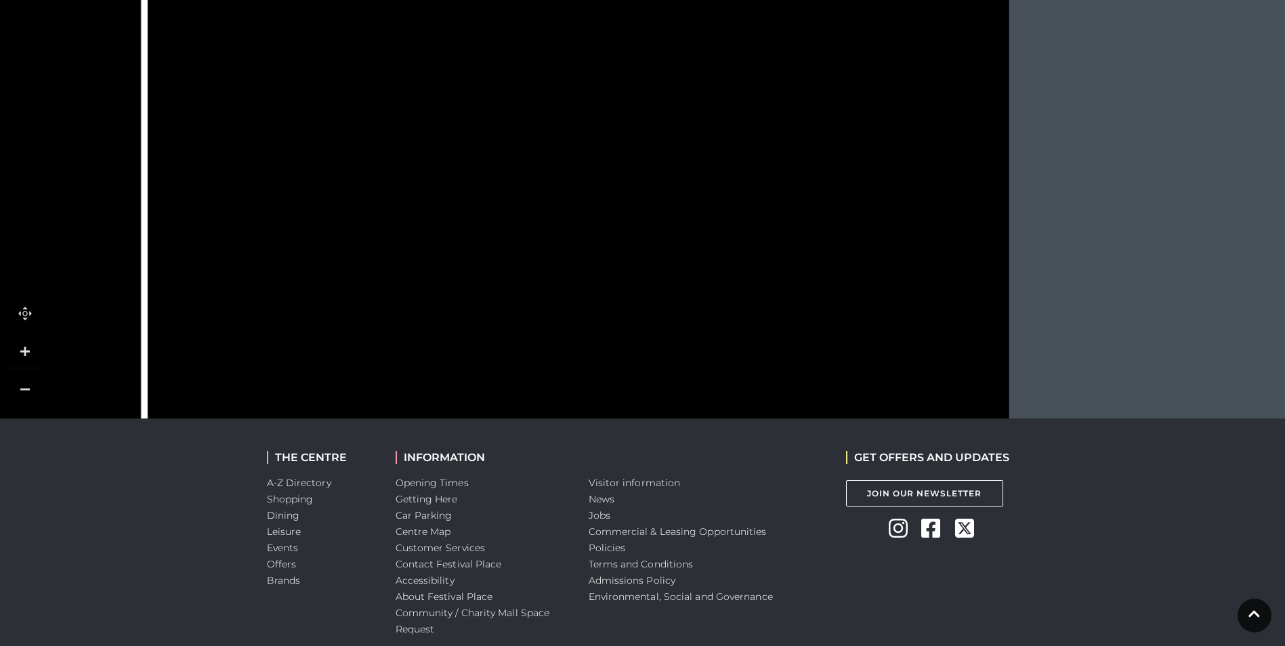
drag, startPoint x: 715, startPoint y: 148, endPoint x: 674, endPoint y: 353, distance: 209.2
click at [674, 353] on icon at bounding box center [565, 155] width 449 height 856
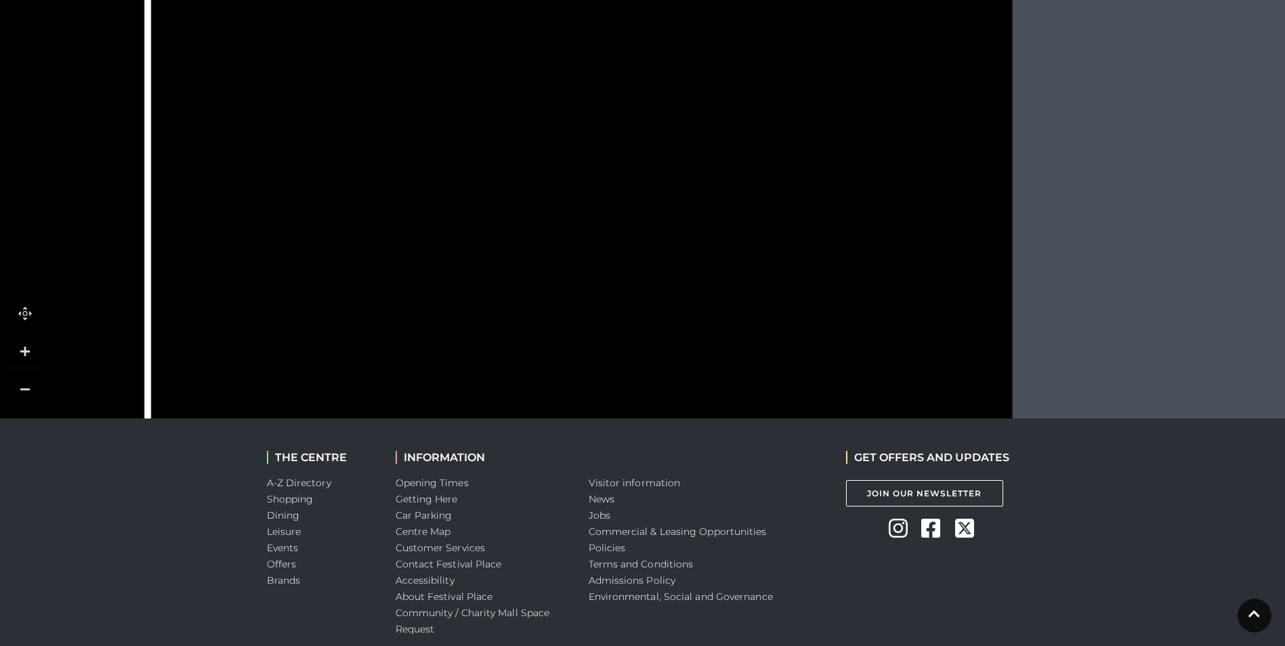
drag, startPoint x: 643, startPoint y: 179, endPoint x: 653, endPoint y: 301, distance: 122.3
click at [653, 301] on icon at bounding box center [569, 189] width 449 height 856
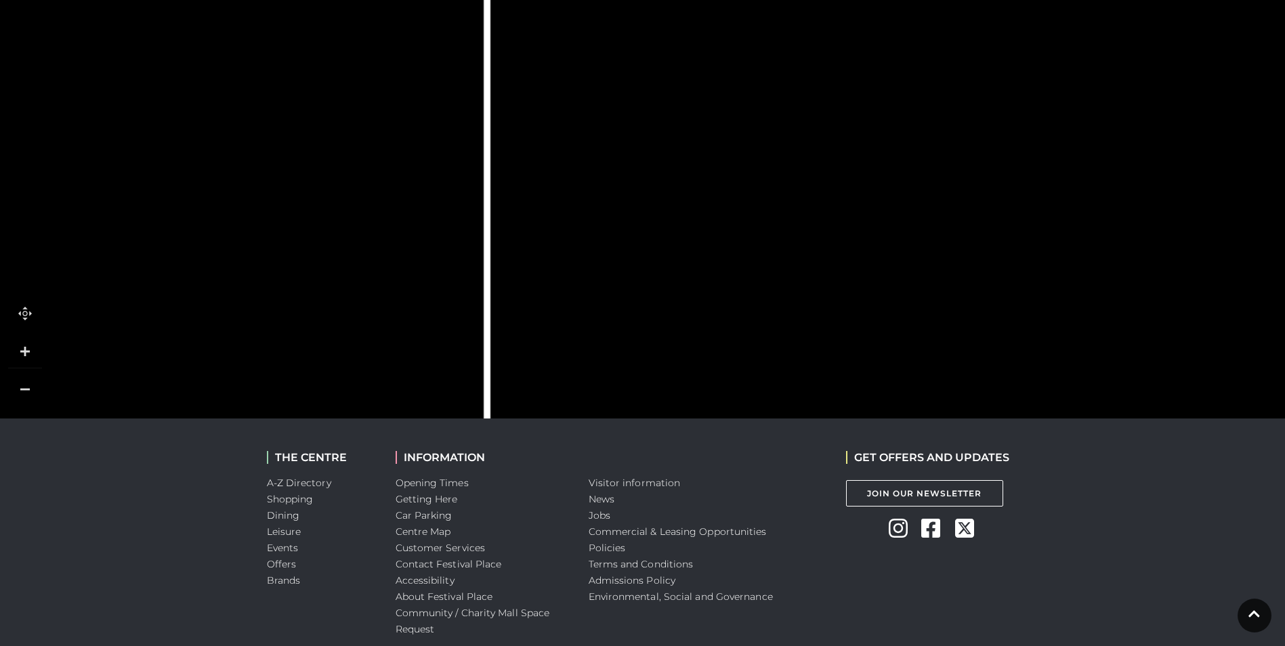
drag, startPoint x: 651, startPoint y: 208, endPoint x: 1225, endPoint y: 37, distance: 598.4
click at [1133, 36] on icon at bounding box center [908, 255] width 449 height 856
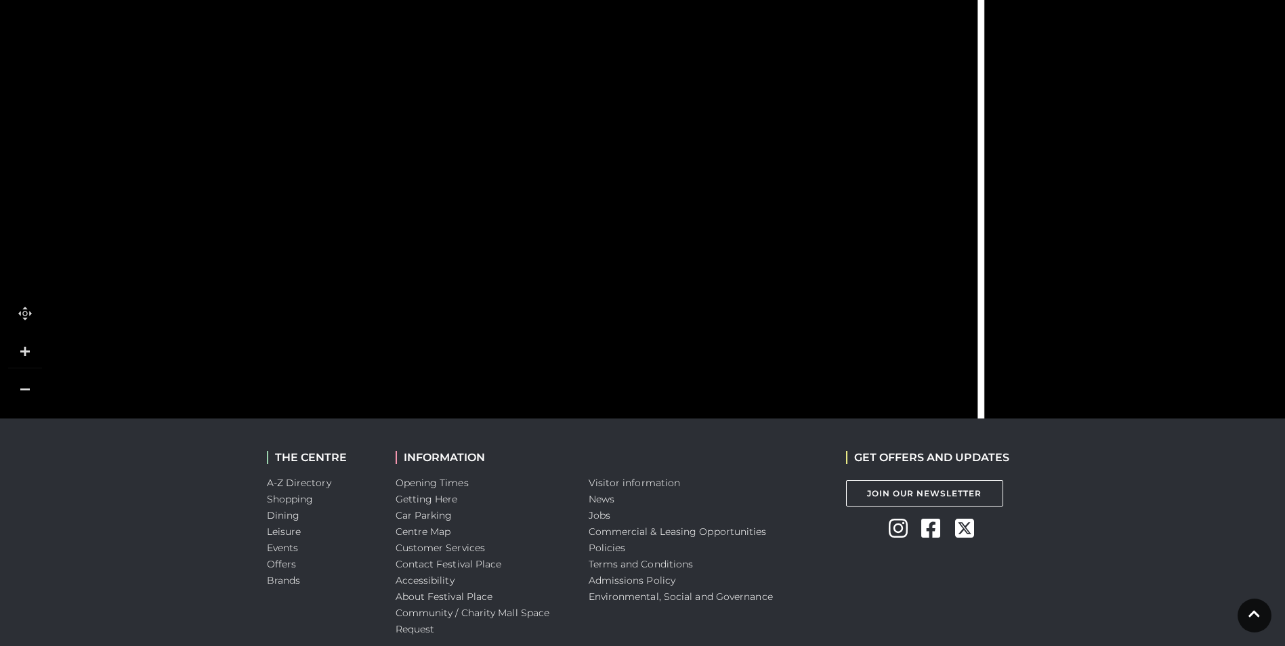
drag, startPoint x: 591, startPoint y: 238, endPoint x: 627, endPoint y: 117, distance: 126.4
click at [628, 121] on icon at bounding box center [662, 9] width 483 height 1077
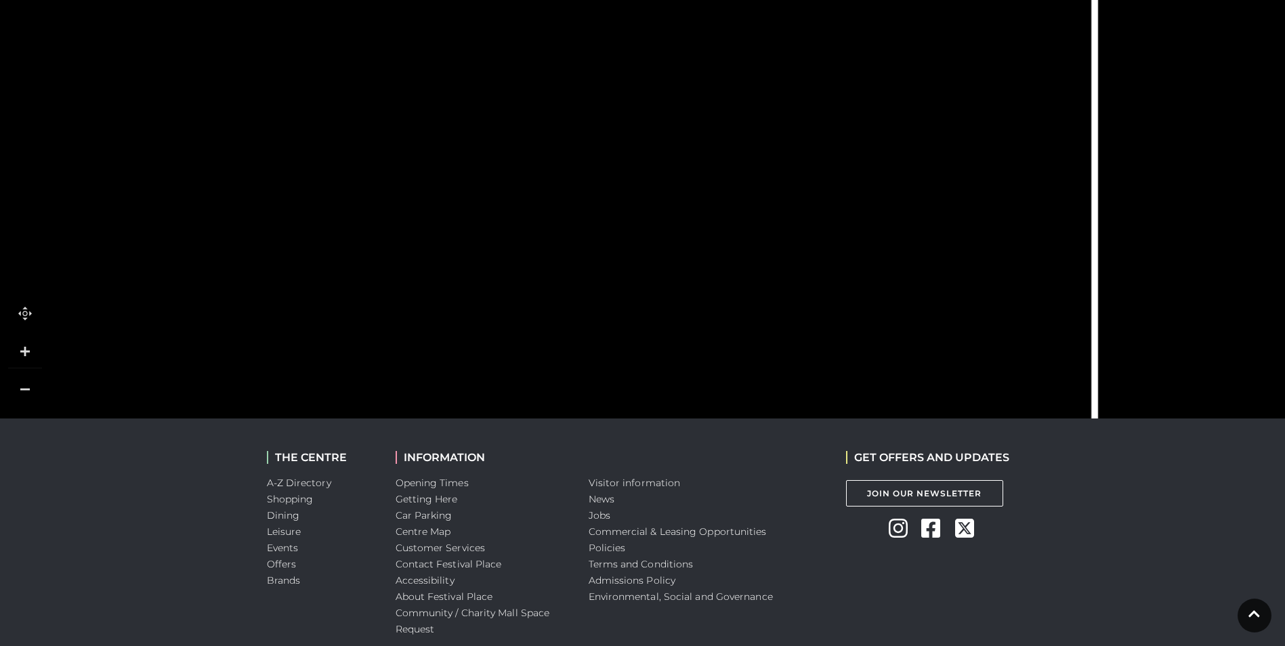
drag, startPoint x: 555, startPoint y: 231, endPoint x: 674, endPoint y: 235, distance: 119.3
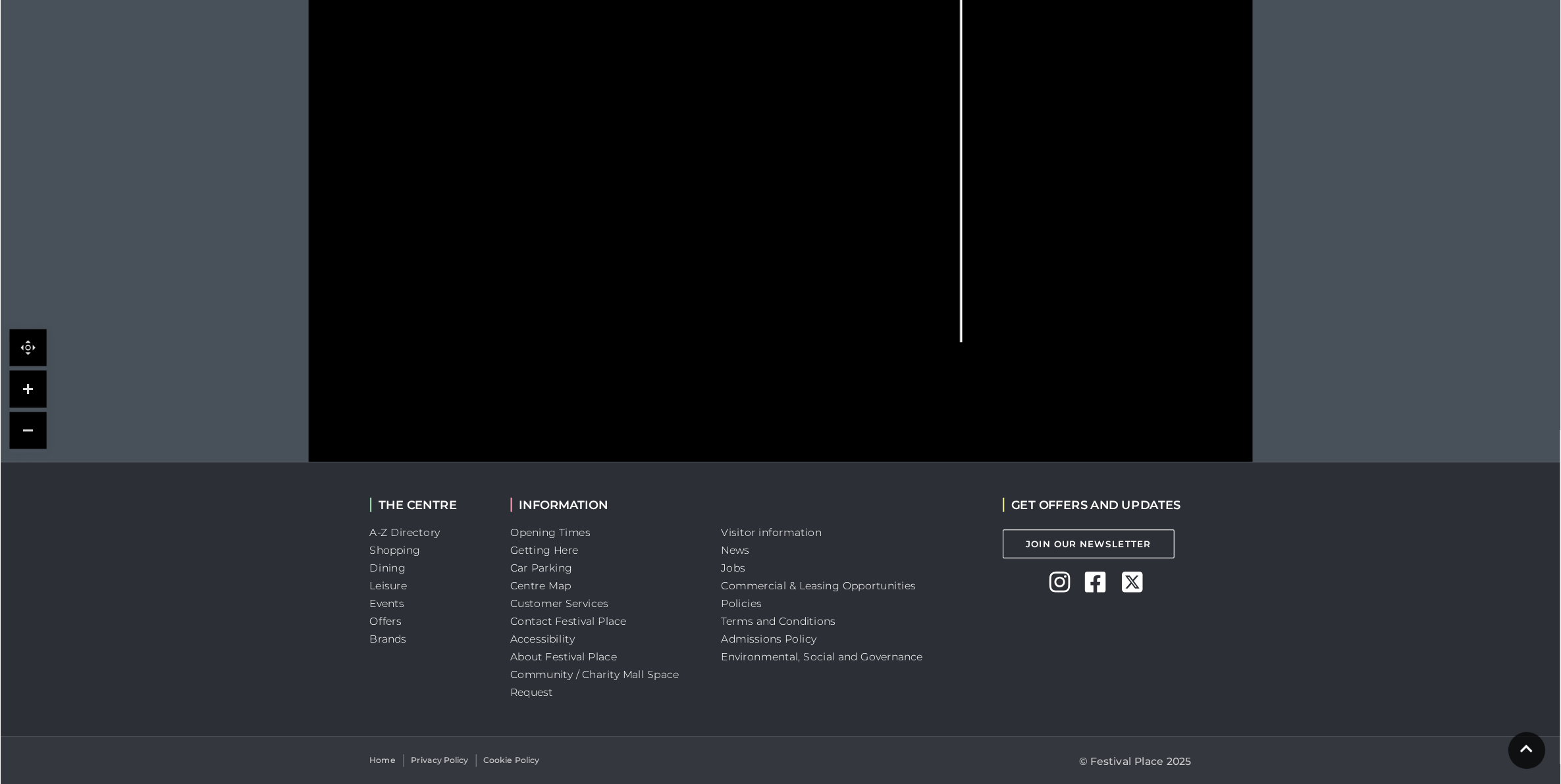
scroll to position [423, 0]
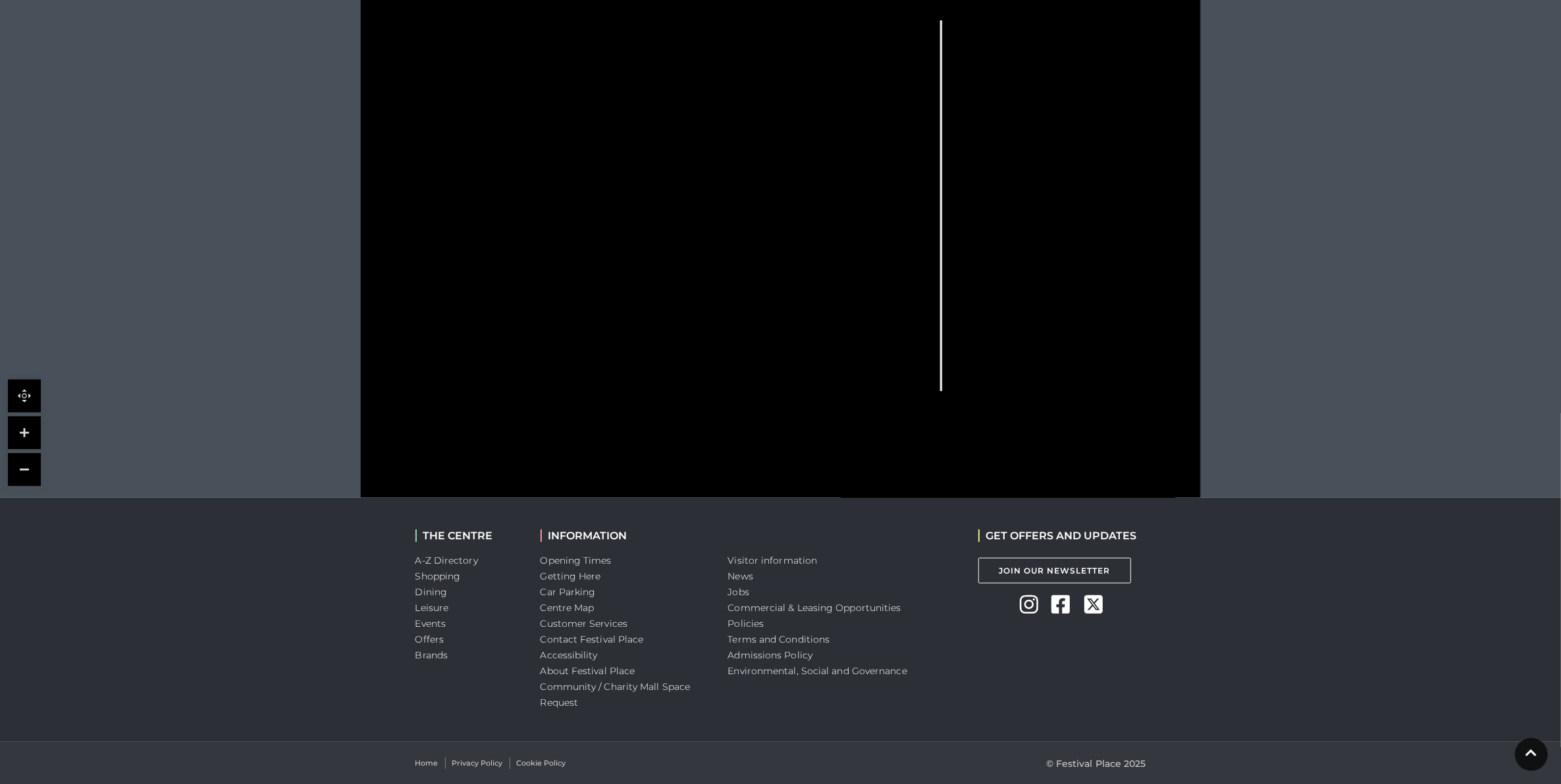
drag, startPoint x: 719, startPoint y: 257, endPoint x: 722, endPoint y: 298, distance: 41.1
click at [722, 298] on polygon at bounding box center [611, 245] width 358 height 415
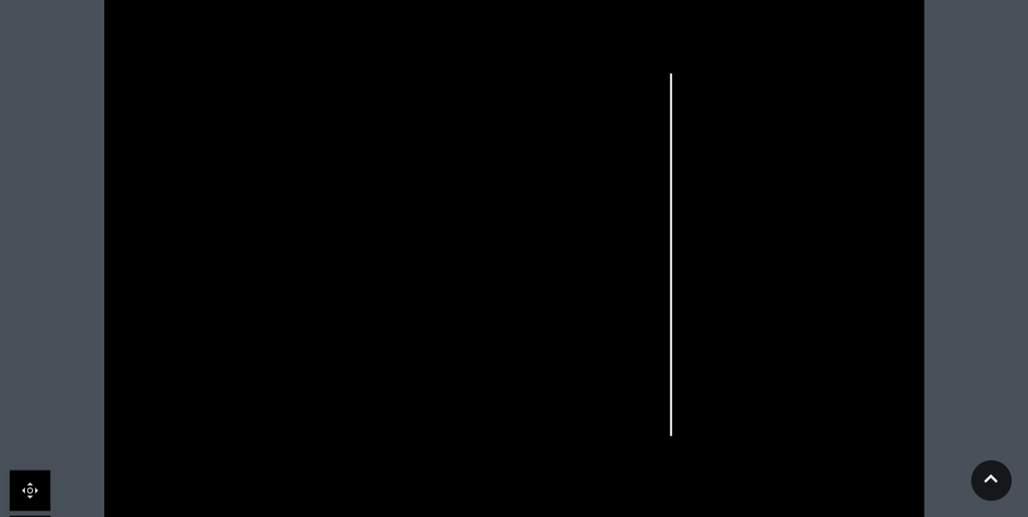
scroll to position [435, 0]
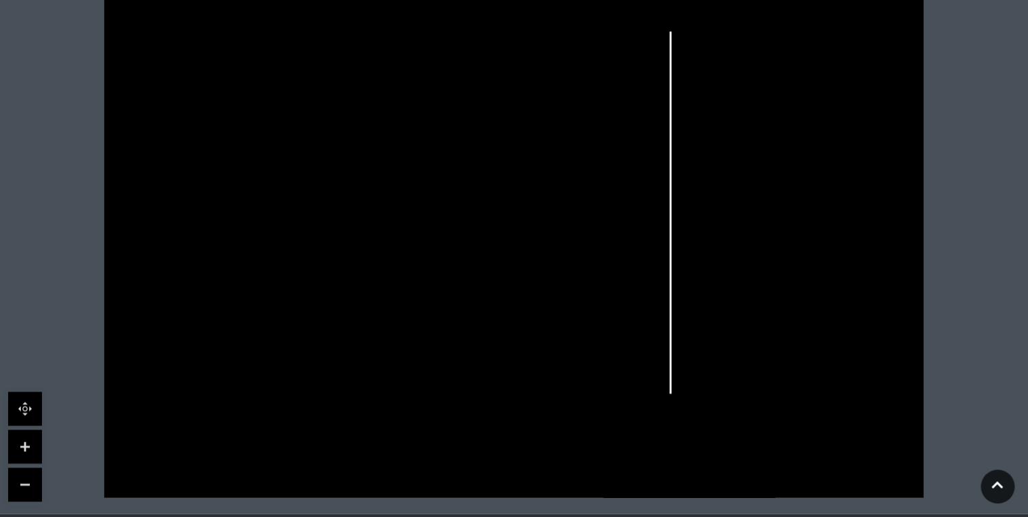
click at [27, 443] on link at bounding box center [25, 446] width 34 height 34
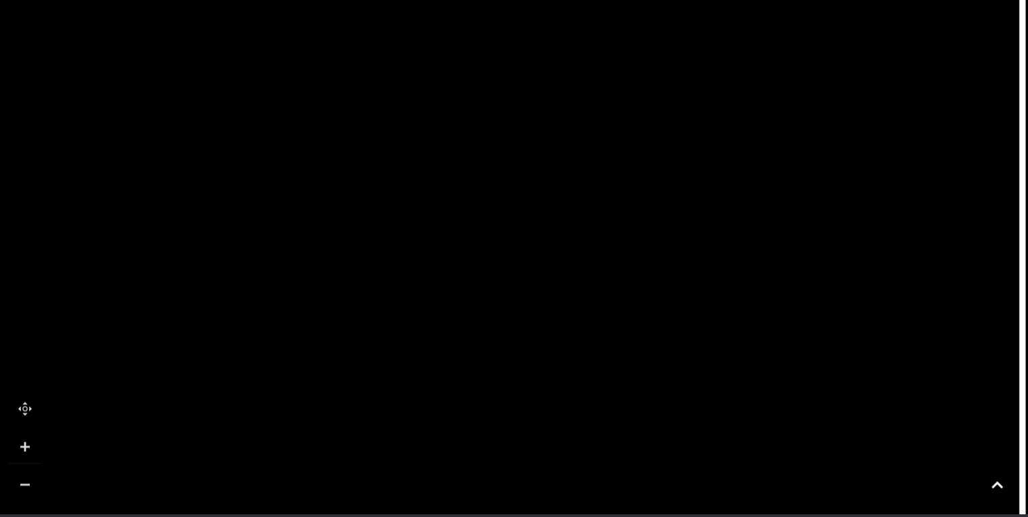
click at [27, 443] on link at bounding box center [25, 446] width 34 height 34
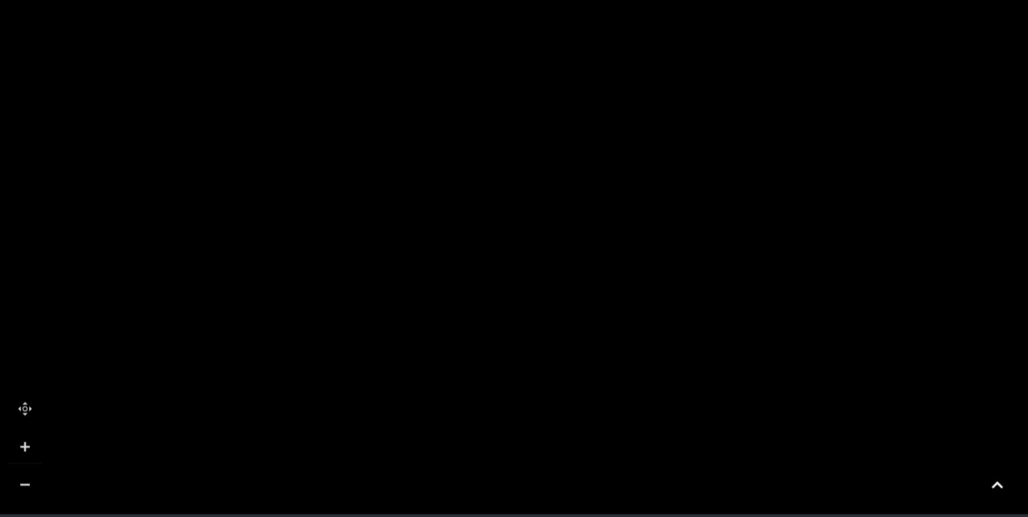
drag, startPoint x: 493, startPoint y: 389, endPoint x: 281, endPoint y: 142, distance: 325.6
click at [281, 142] on icon at bounding box center [267, 128] width 53 height 53
